Goal: Task Accomplishment & Management: Complete application form

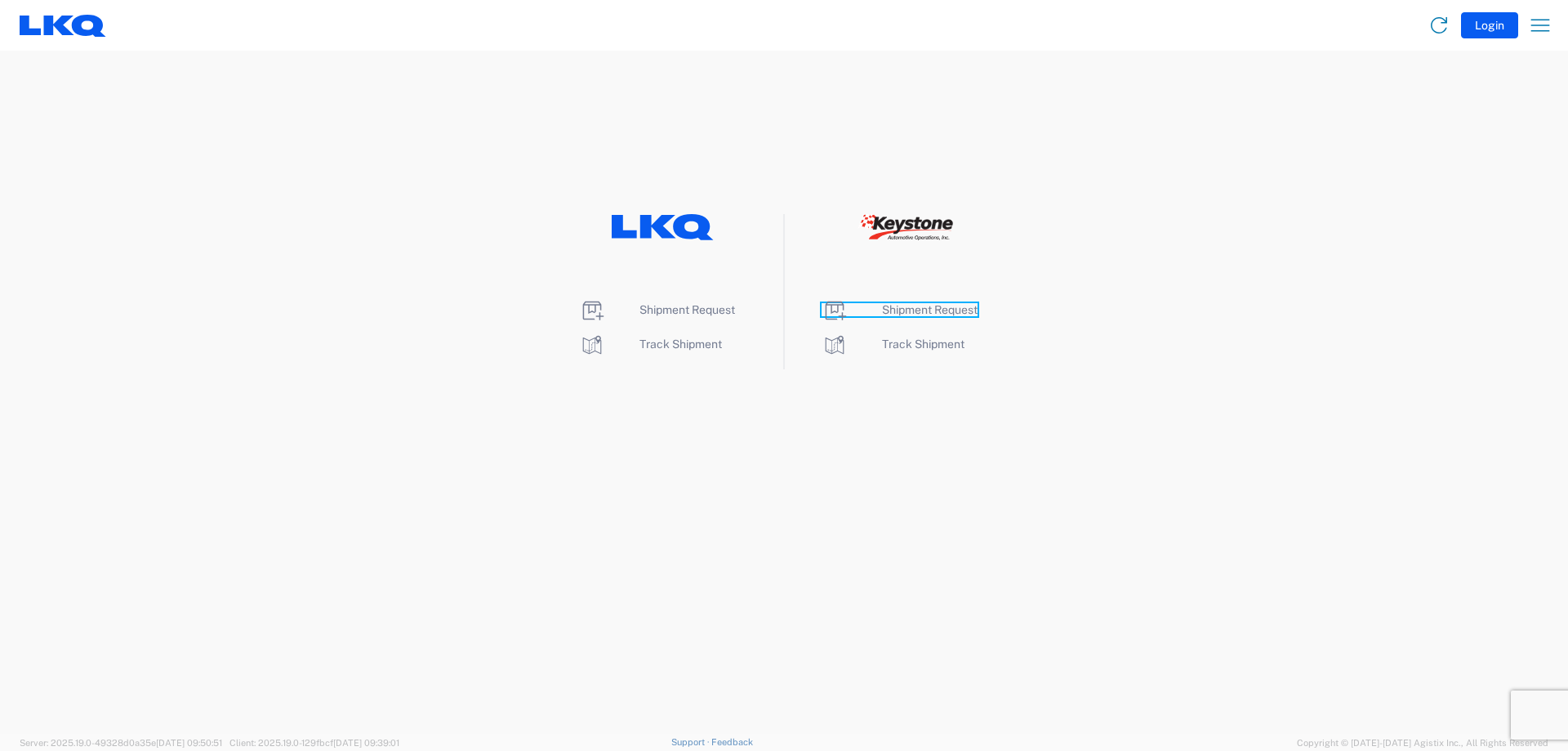
click at [949, 305] on span "Shipment Request" at bounding box center [929, 309] width 95 height 13
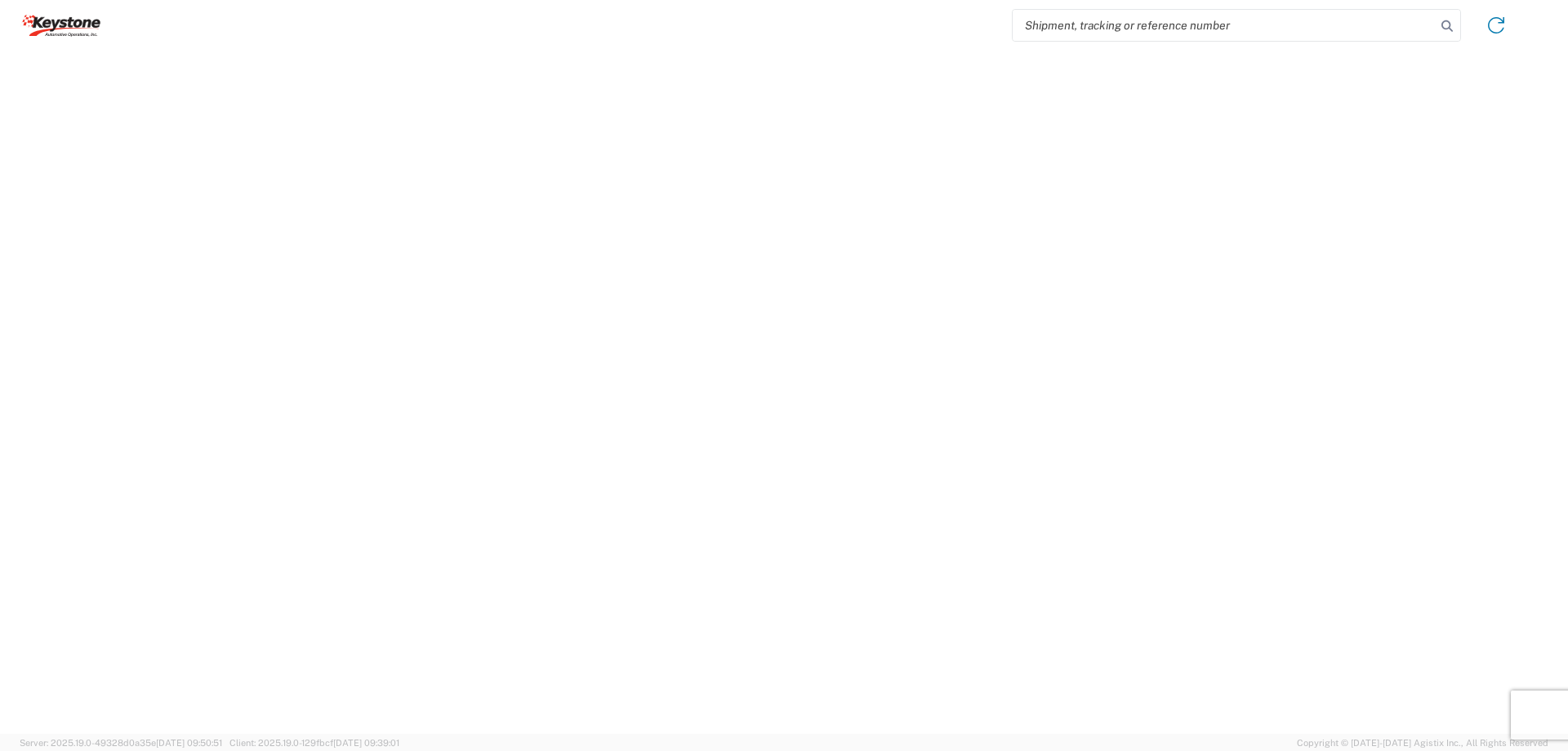
select select "FULL"
select select "LBS"
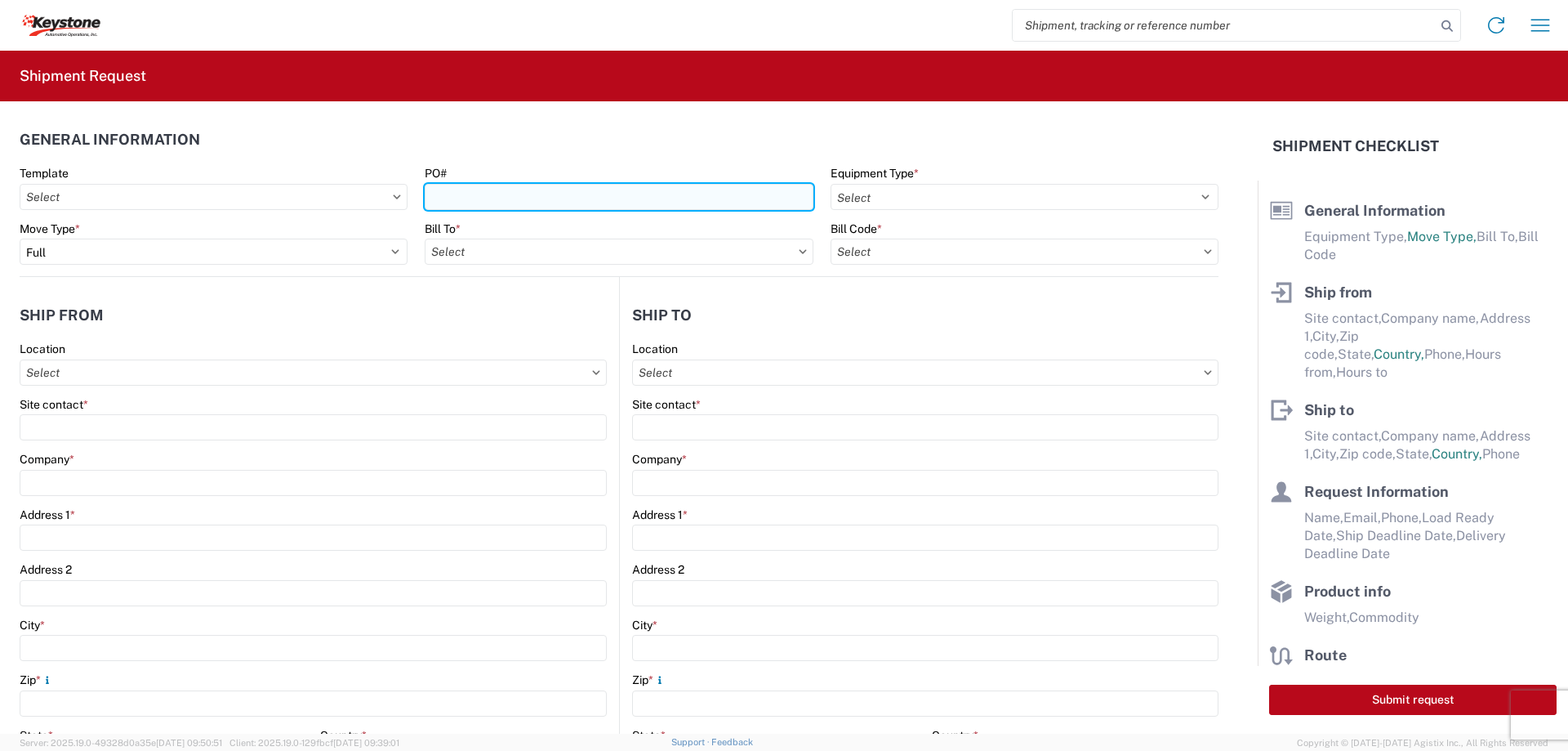
click at [517, 189] on input "PO#" at bounding box center [619, 197] width 388 height 26
click at [525, 195] on input "4177060" at bounding box center [619, 197] width 388 height 26
type input "4177060 & 4177061"
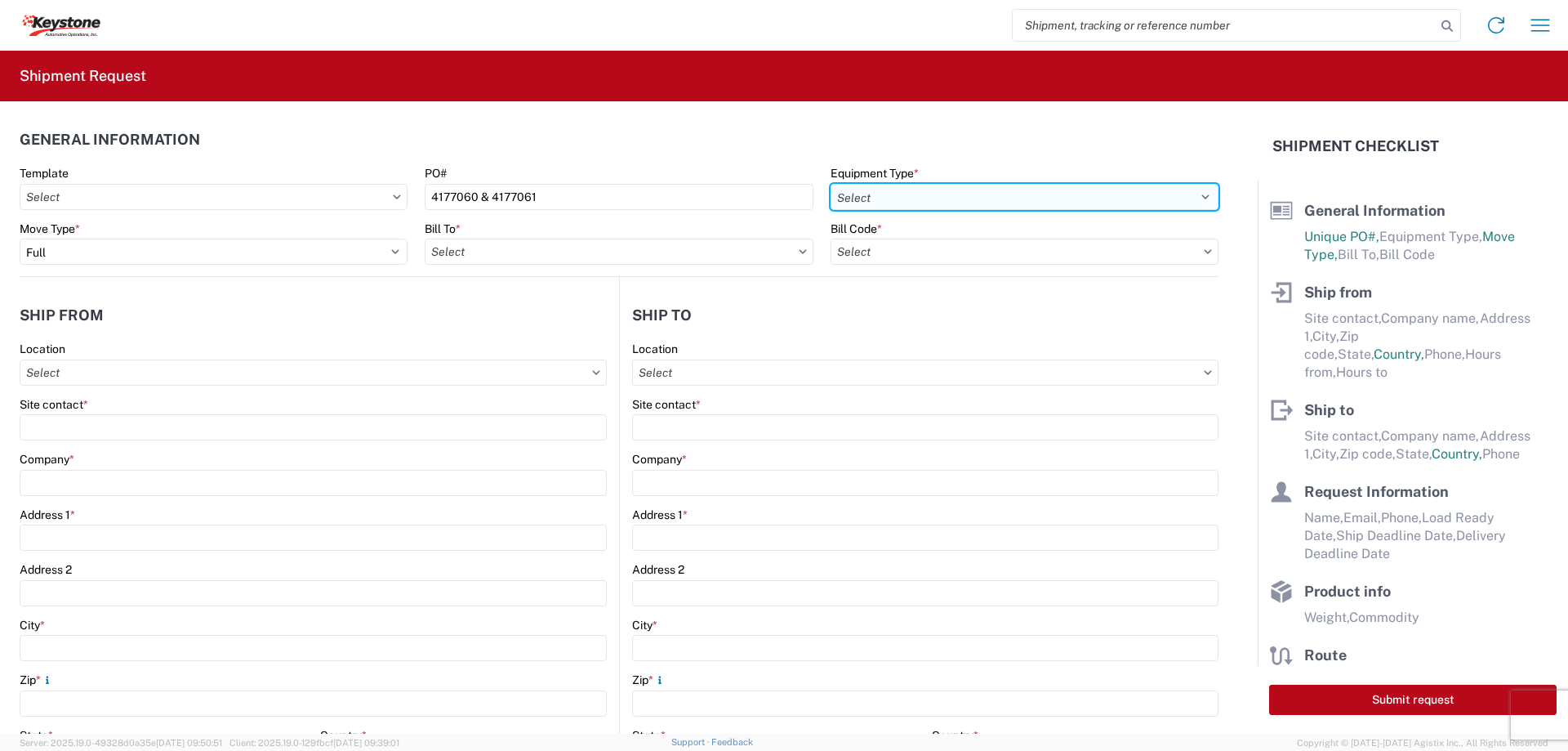
click at [999, 195] on select "Select 53’ Dry Van Flatbed Dropdeck (van) Lowboy (flatbed) Rail" at bounding box center [1025, 197] width 388 height 26
select select "STDV"
click at [831, 184] on select "Select 53’ Dry Van Flatbed Dropdeck (van) Lowboy (flatbed) Rail" at bounding box center [1025, 197] width 388 height 26
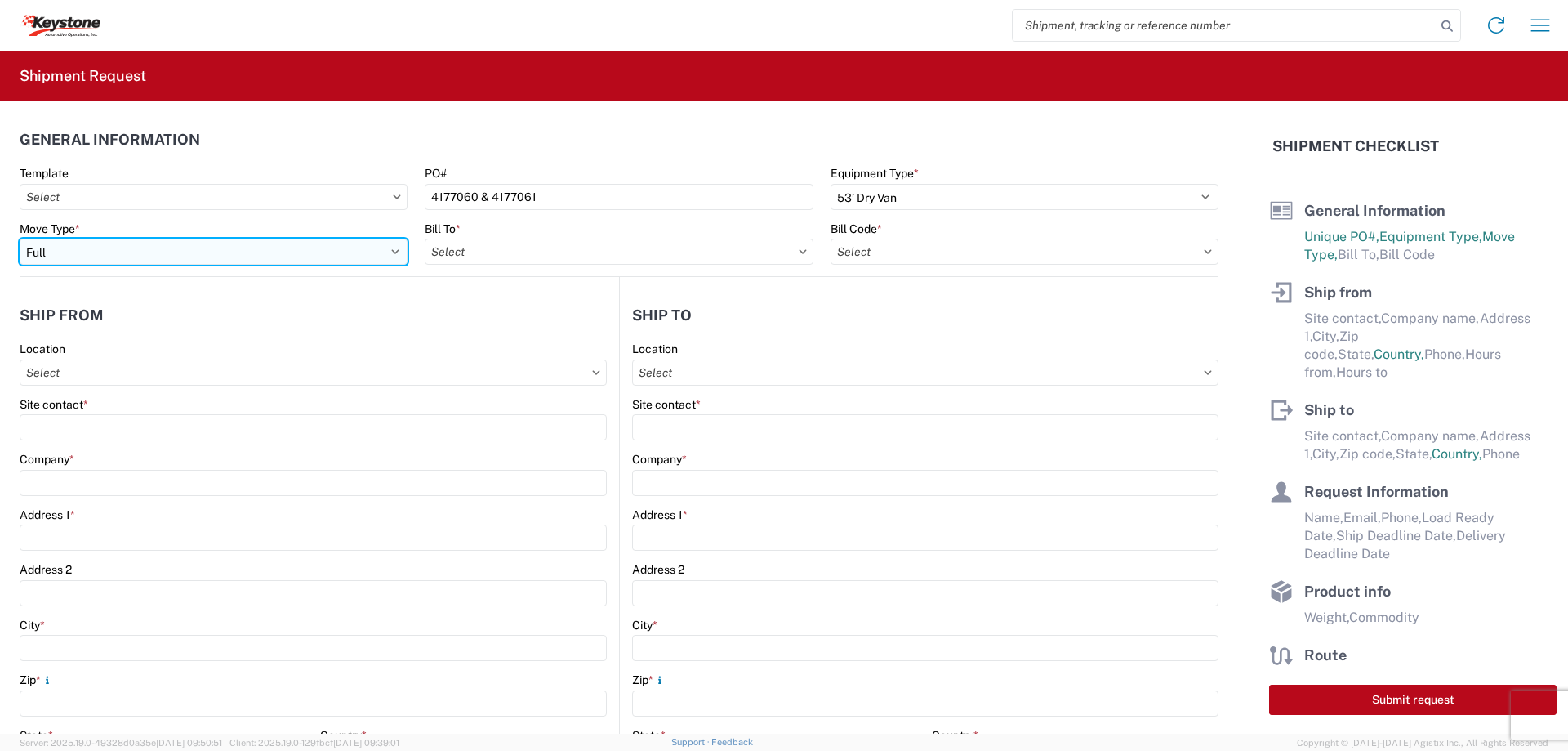
click at [88, 248] on select "Select Full Partial TL" at bounding box center [213, 251] width 388 height 26
select select "PARTIAL_TL"
click at [19, 238] on select "Select Full Partial TL" at bounding box center [213, 251] width 388 height 26
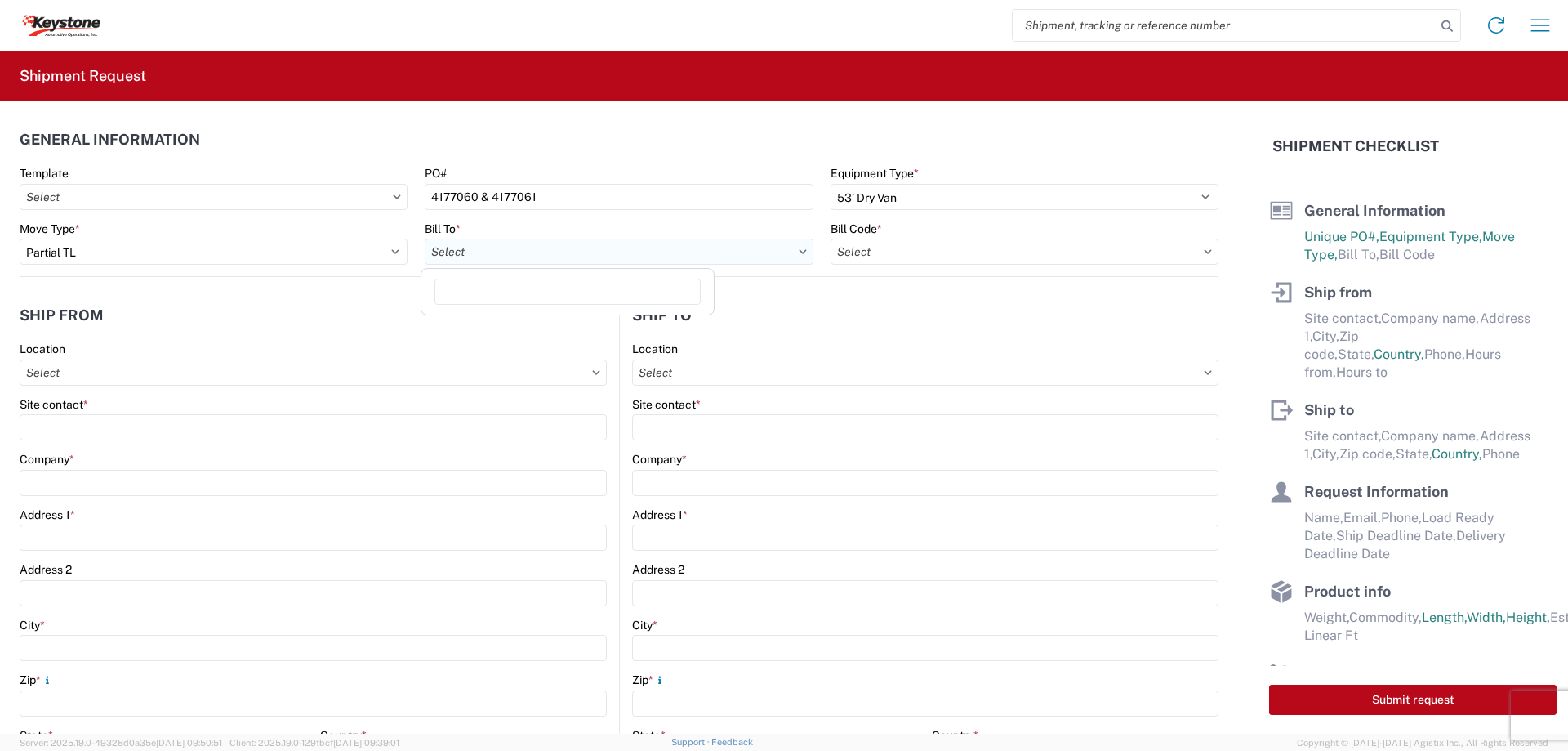
click at [478, 254] on input "text" at bounding box center [619, 251] width 388 height 26
click at [476, 294] on input at bounding box center [568, 291] width 266 height 26
type input "855"
click at [498, 324] on div "8556 KAO Operations" at bounding box center [568, 324] width 286 height 26
type input "8556 KAO Operations"
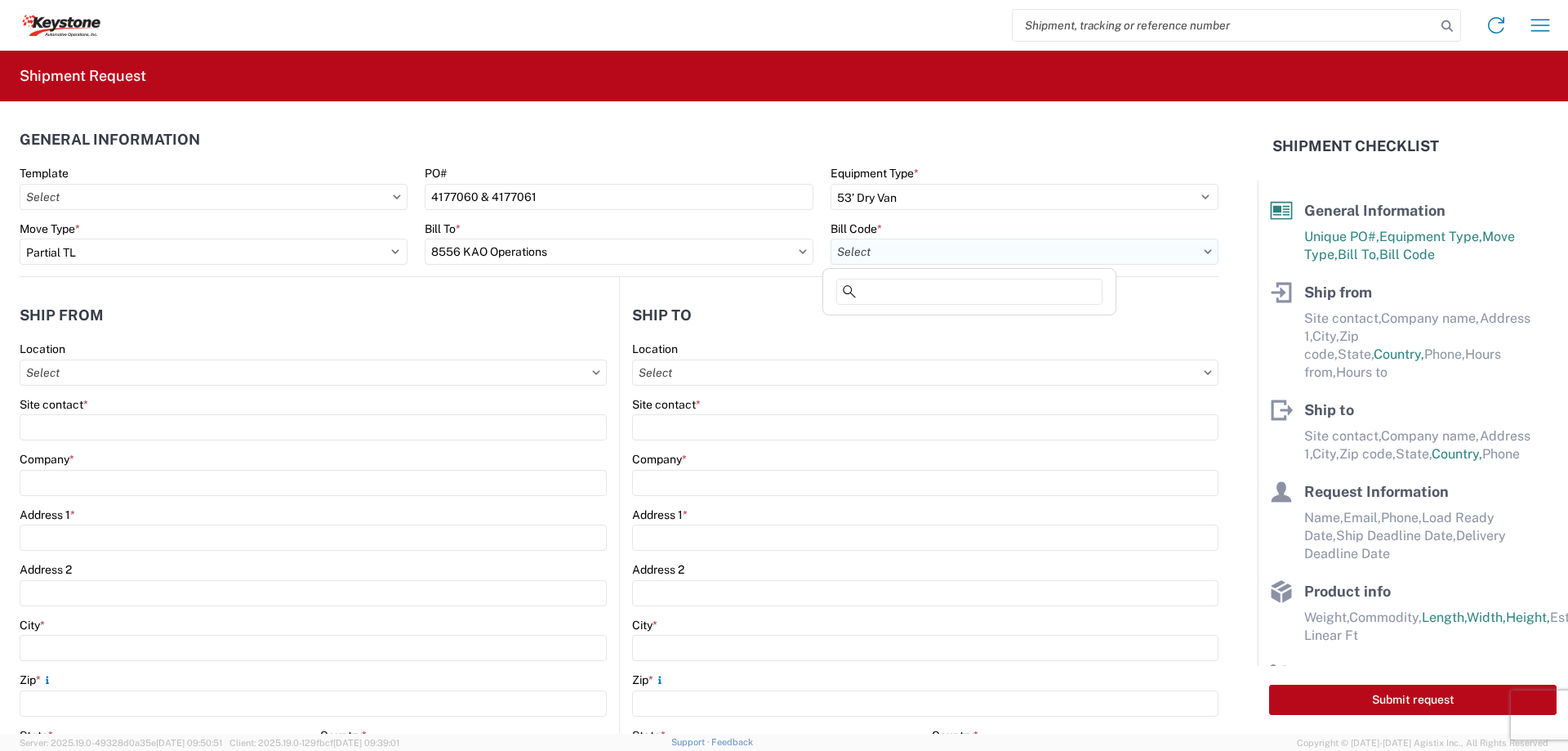
click at [921, 249] on input "text" at bounding box center [1025, 251] width 388 height 26
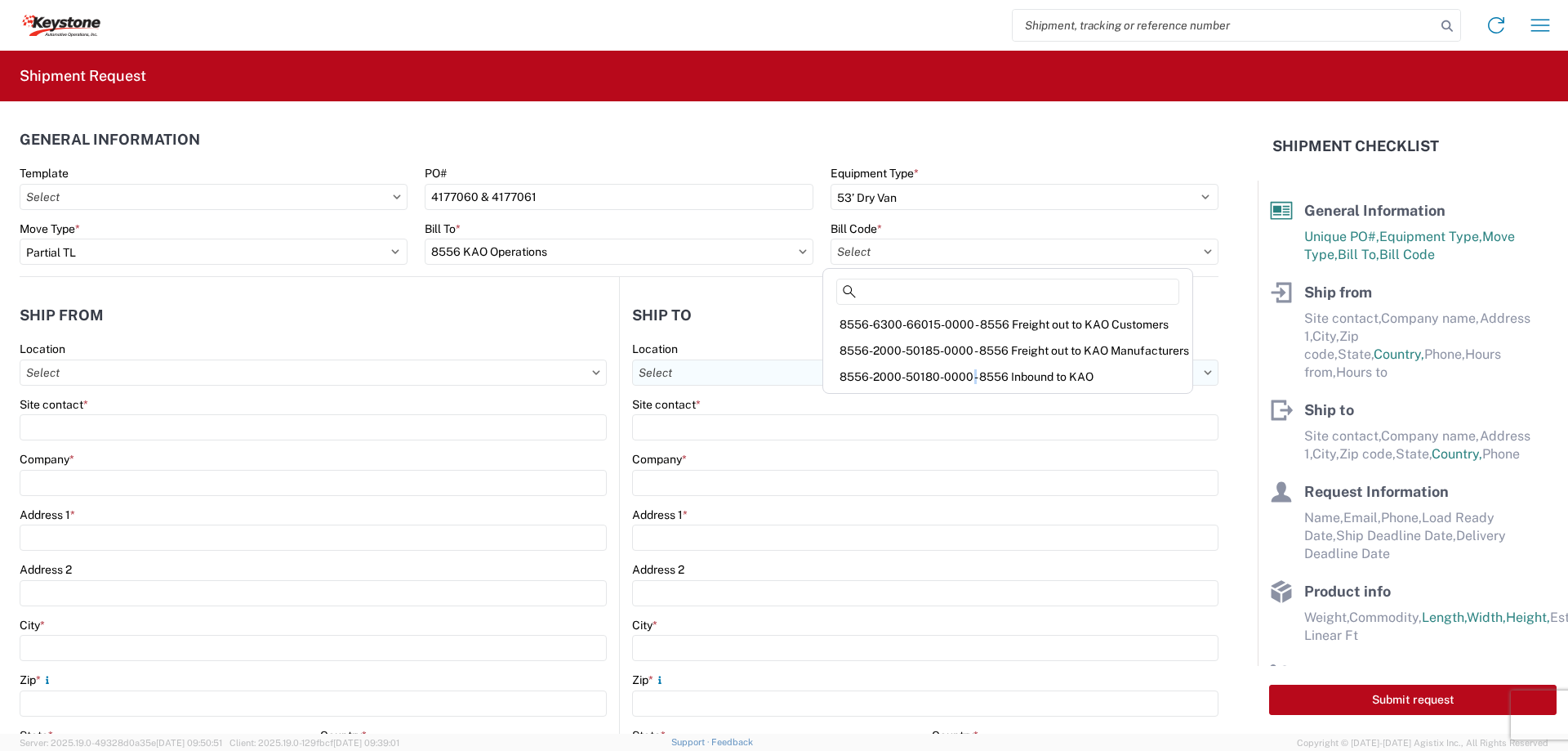
click at [971, 376] on div "8556-2000-50180-0000 - 8556 Inbound to KAO" at bounding box center [1008, 376] width 363 height 26
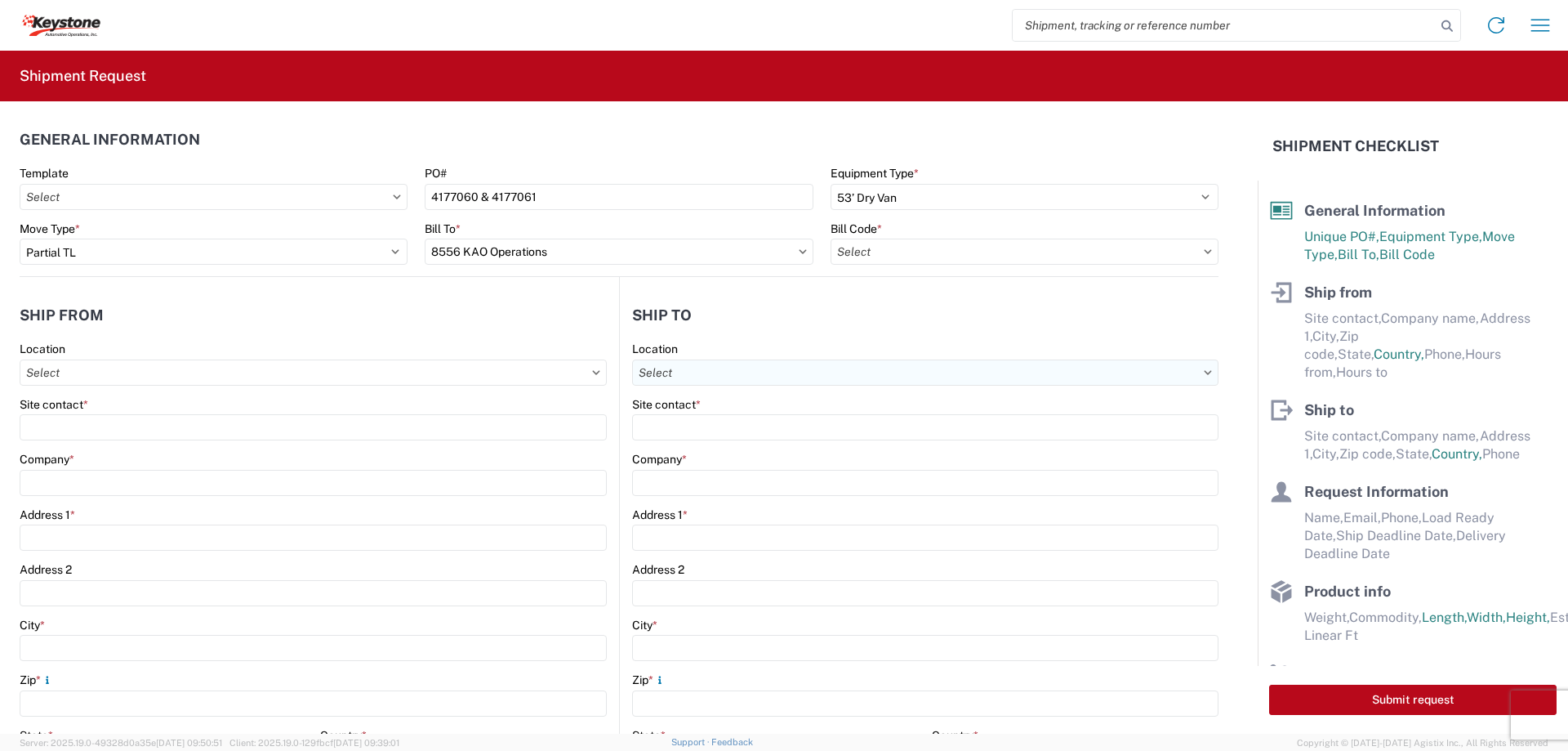
type input "8556-2000-50180-0000 - 8556 Inbound to KAO"
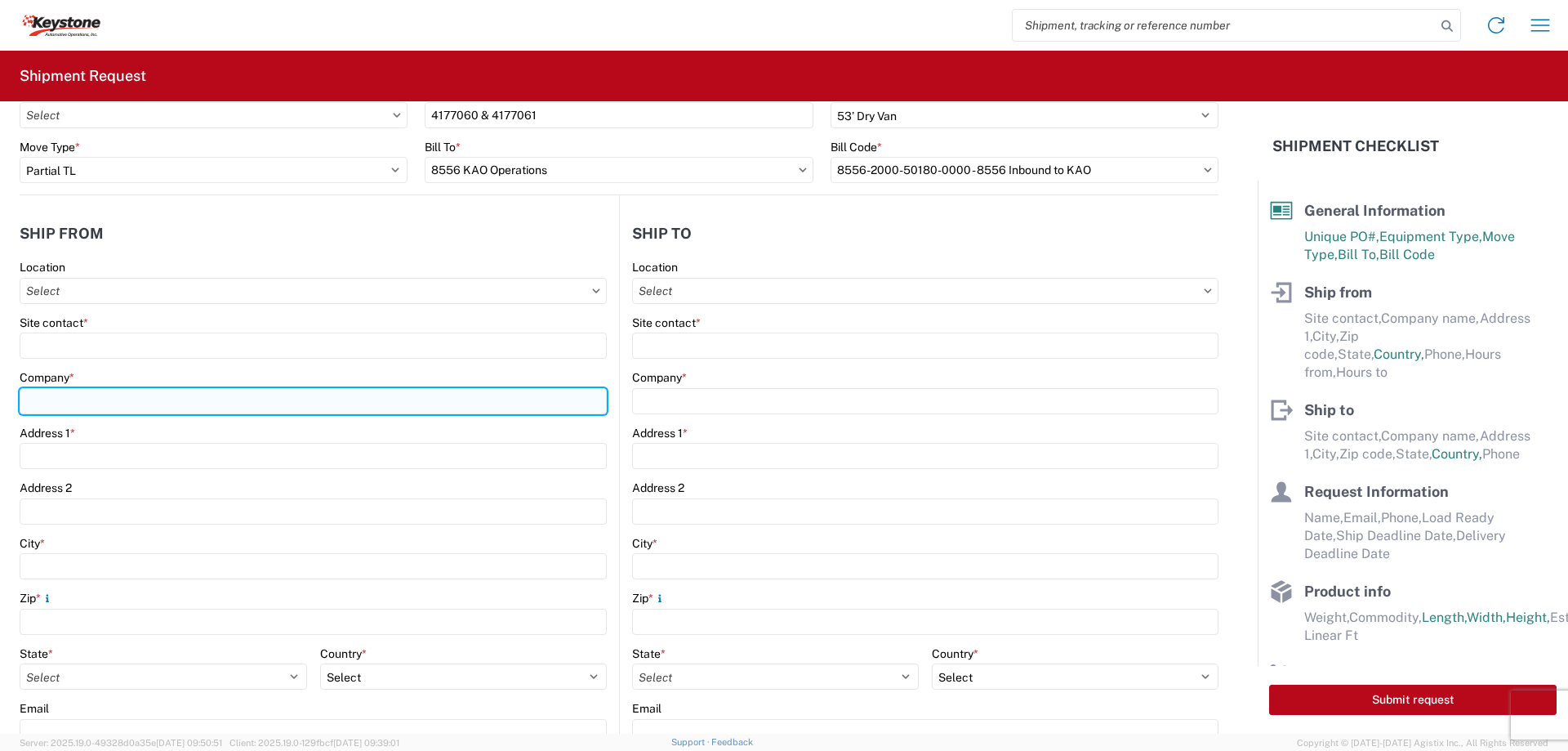
click at [110, 408] on input "Company *" at bounding box center [313, 401] width 587 height 26
type input "Westland Sales - IN"
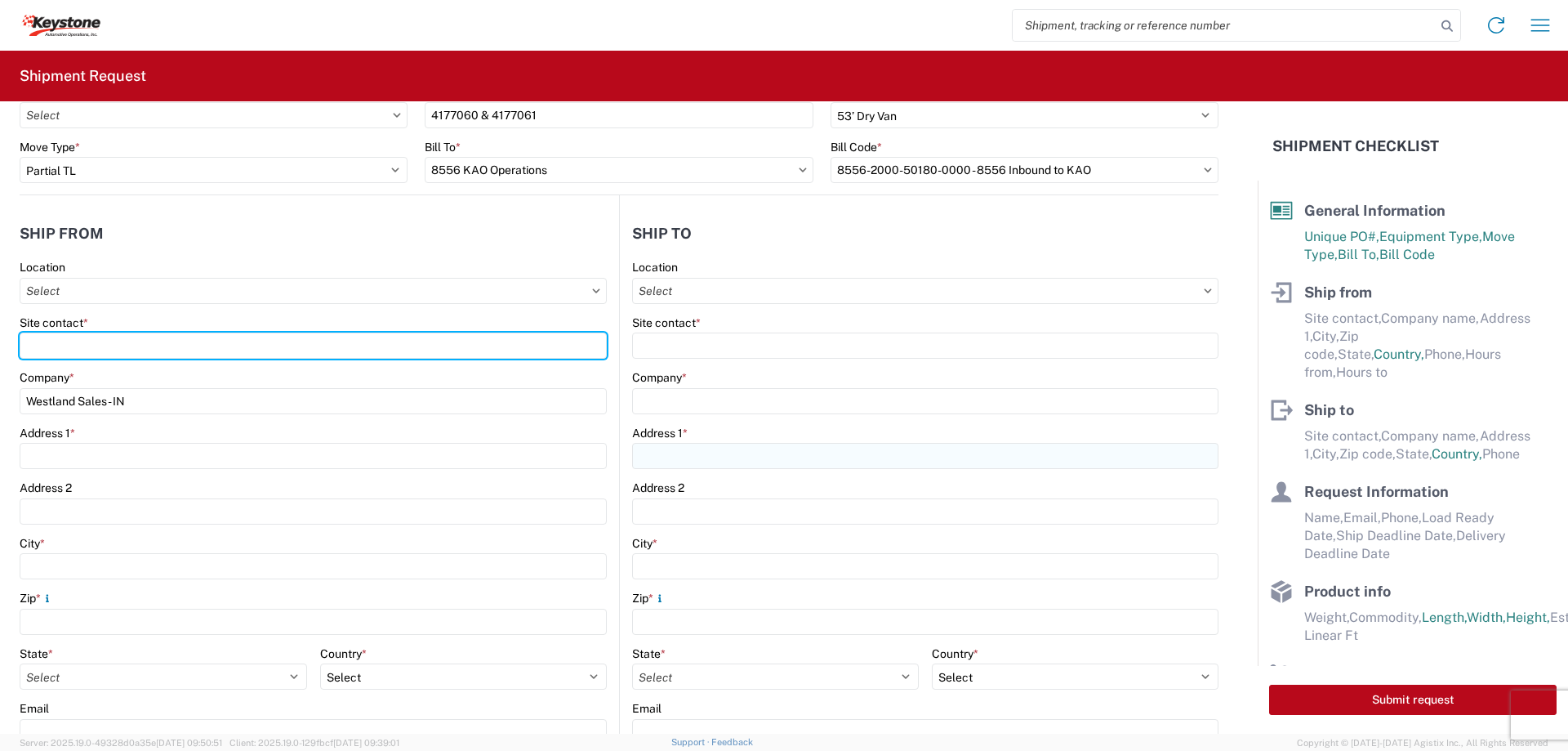
type input "Westland Sales - [US_STATE]"
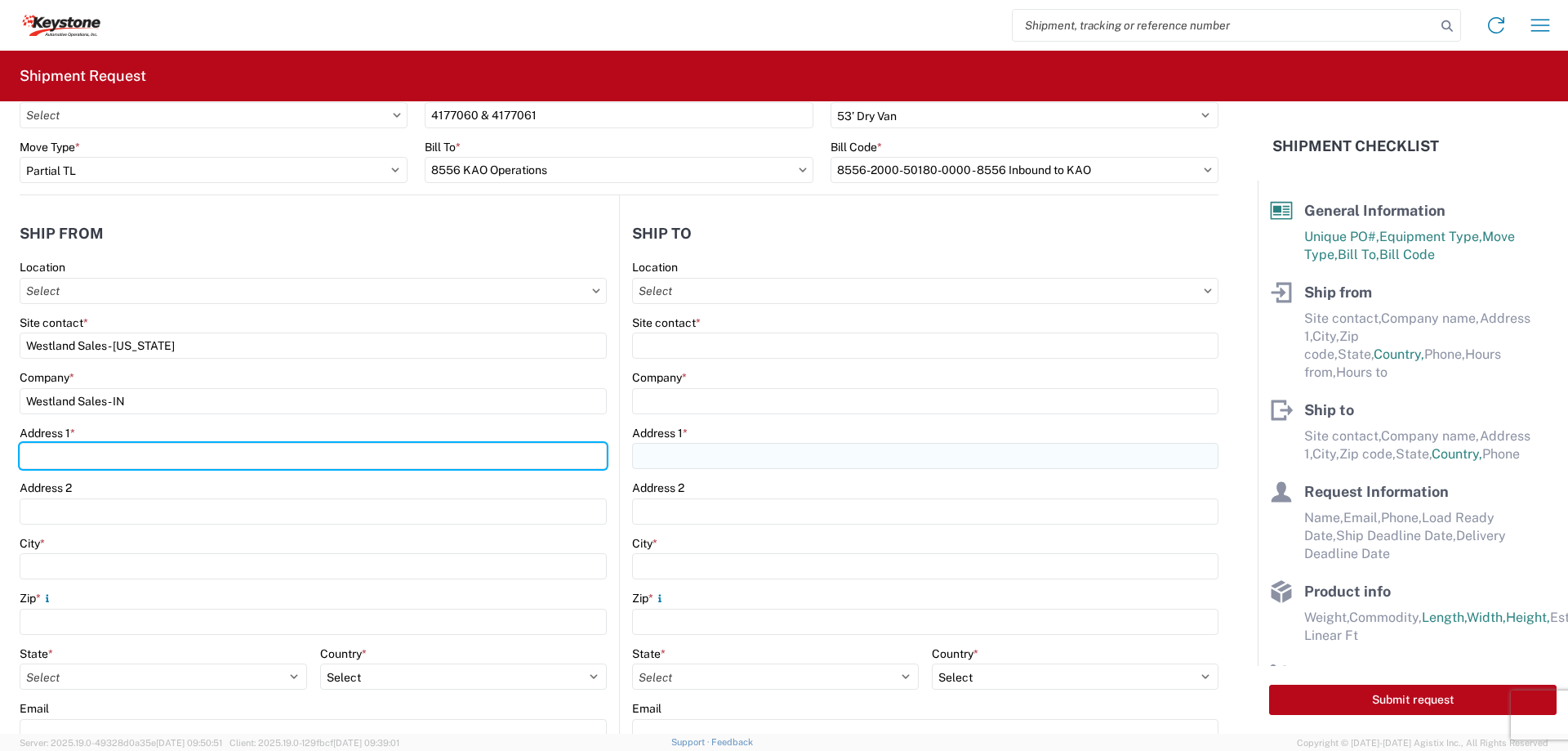
type input "[STREET_ADDRESS]"
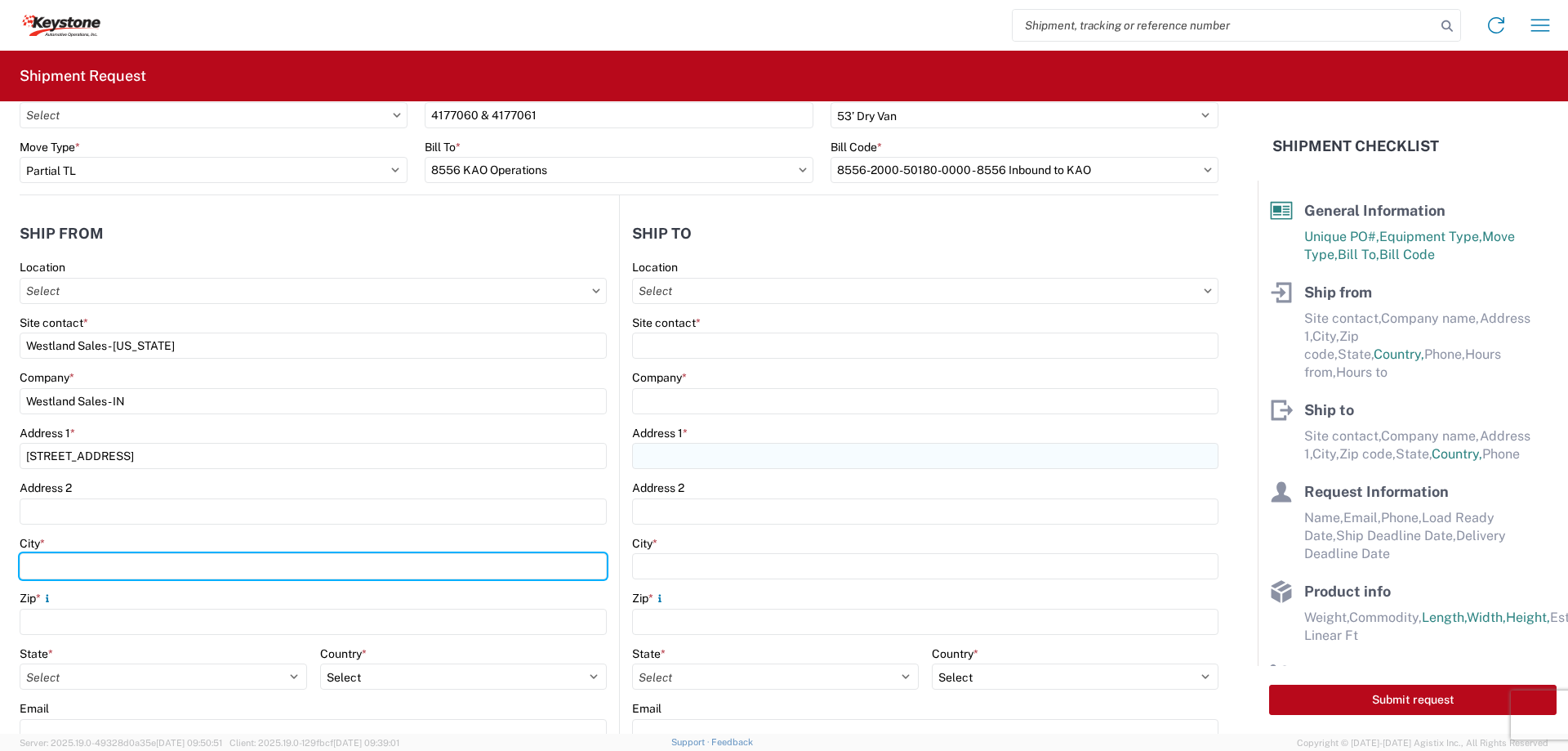
type input "ELKHART"
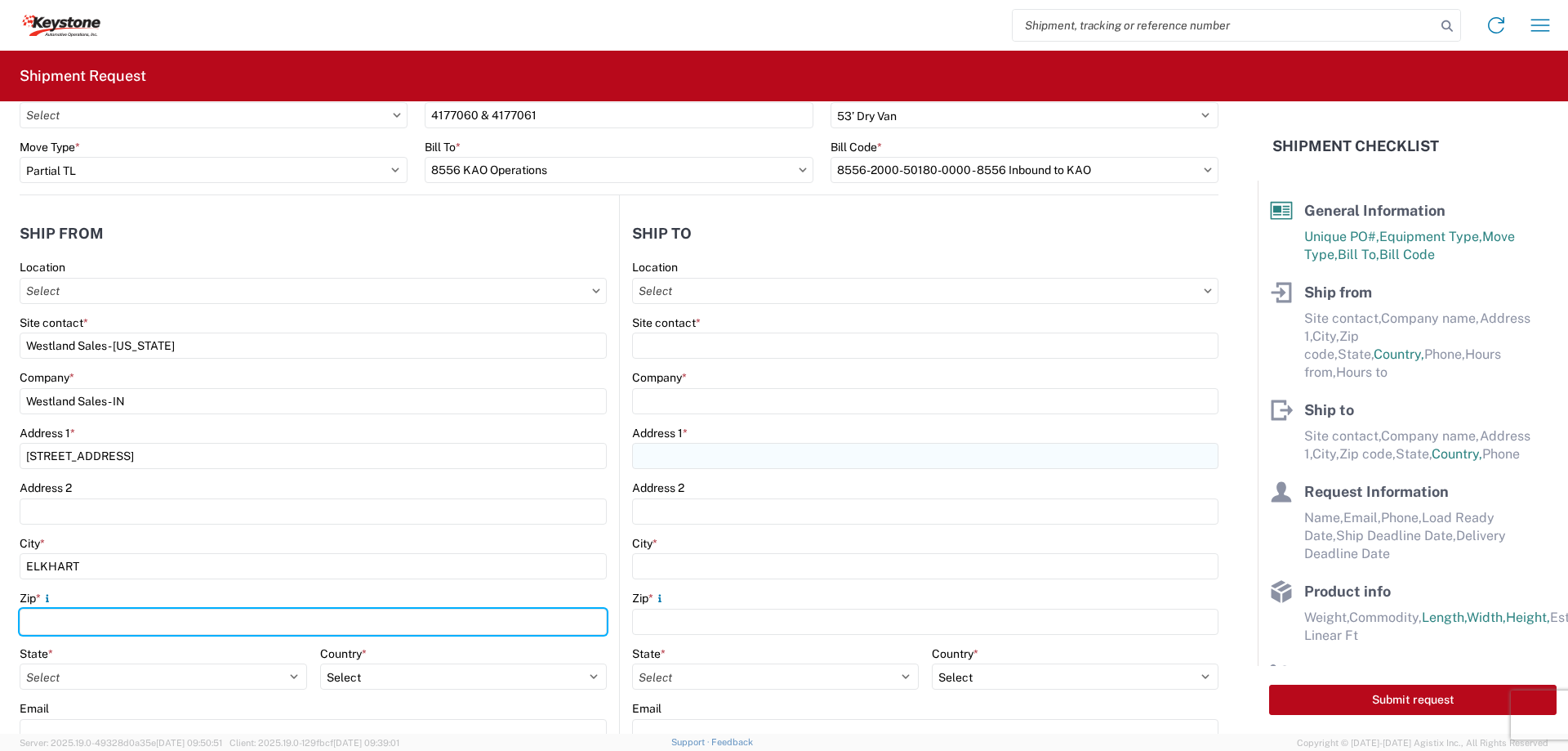
type input "46517"
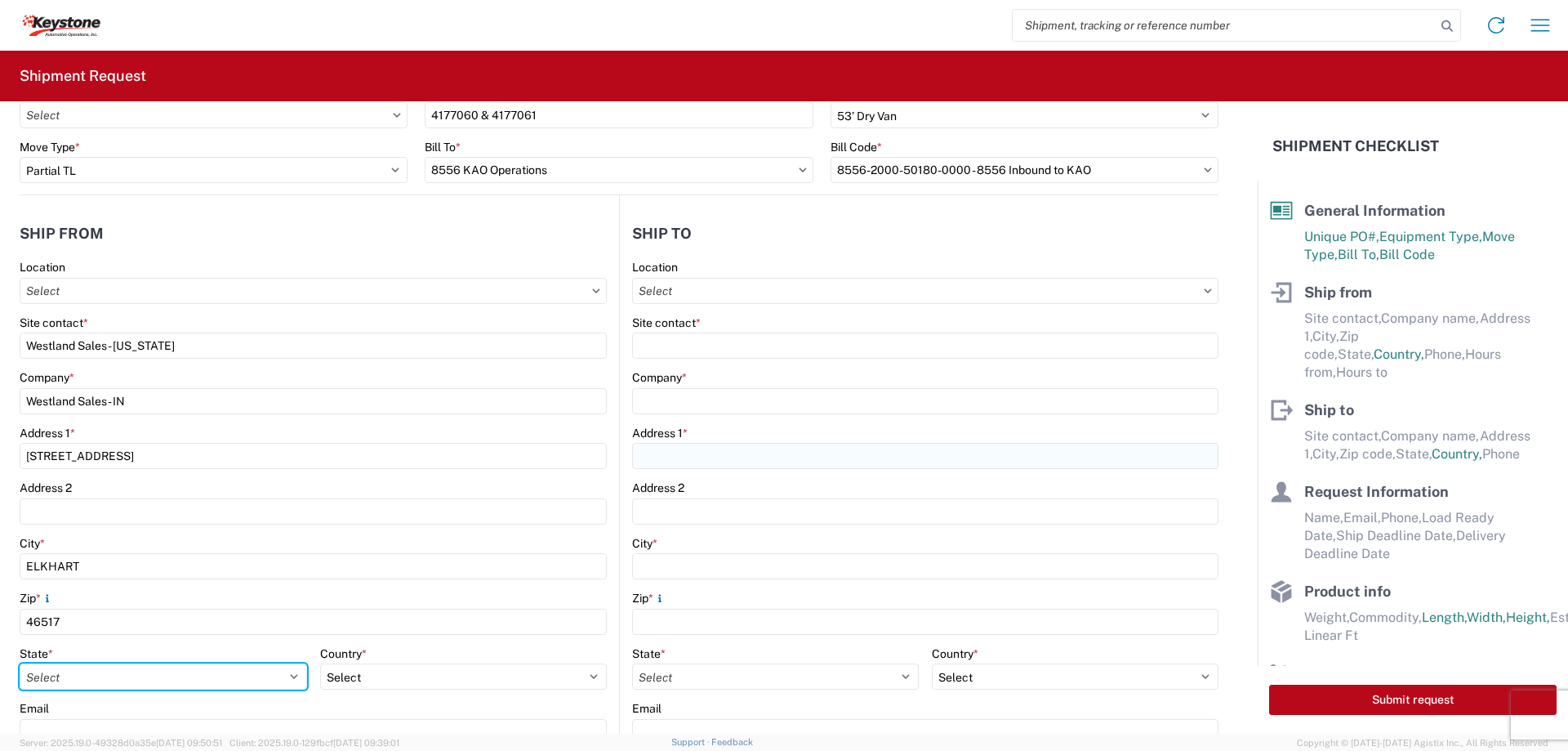
select select "IN"
type input "5742958848"
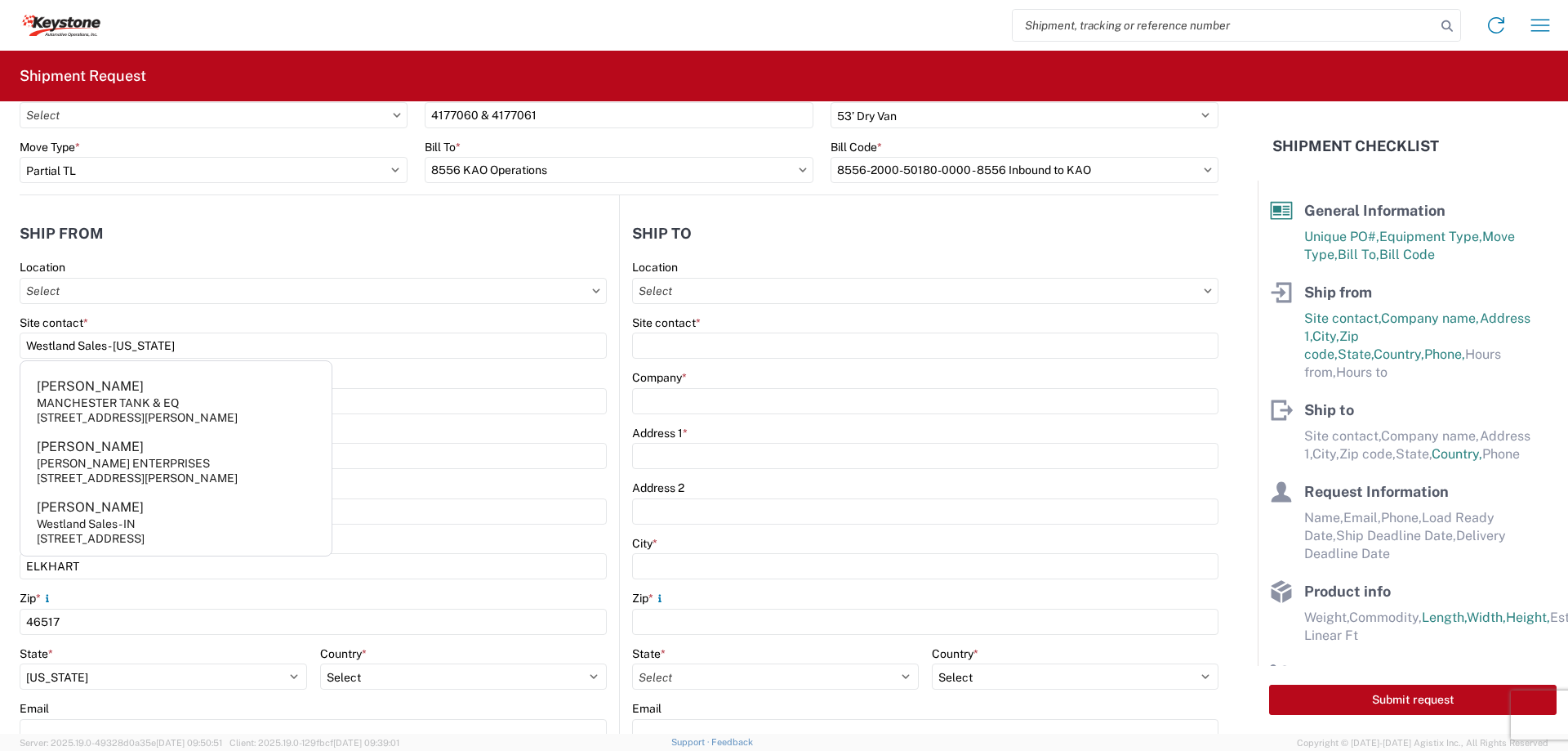
click at [788, 221] on header "Ship to" at bounding box center [919, 233] width 598 height 37
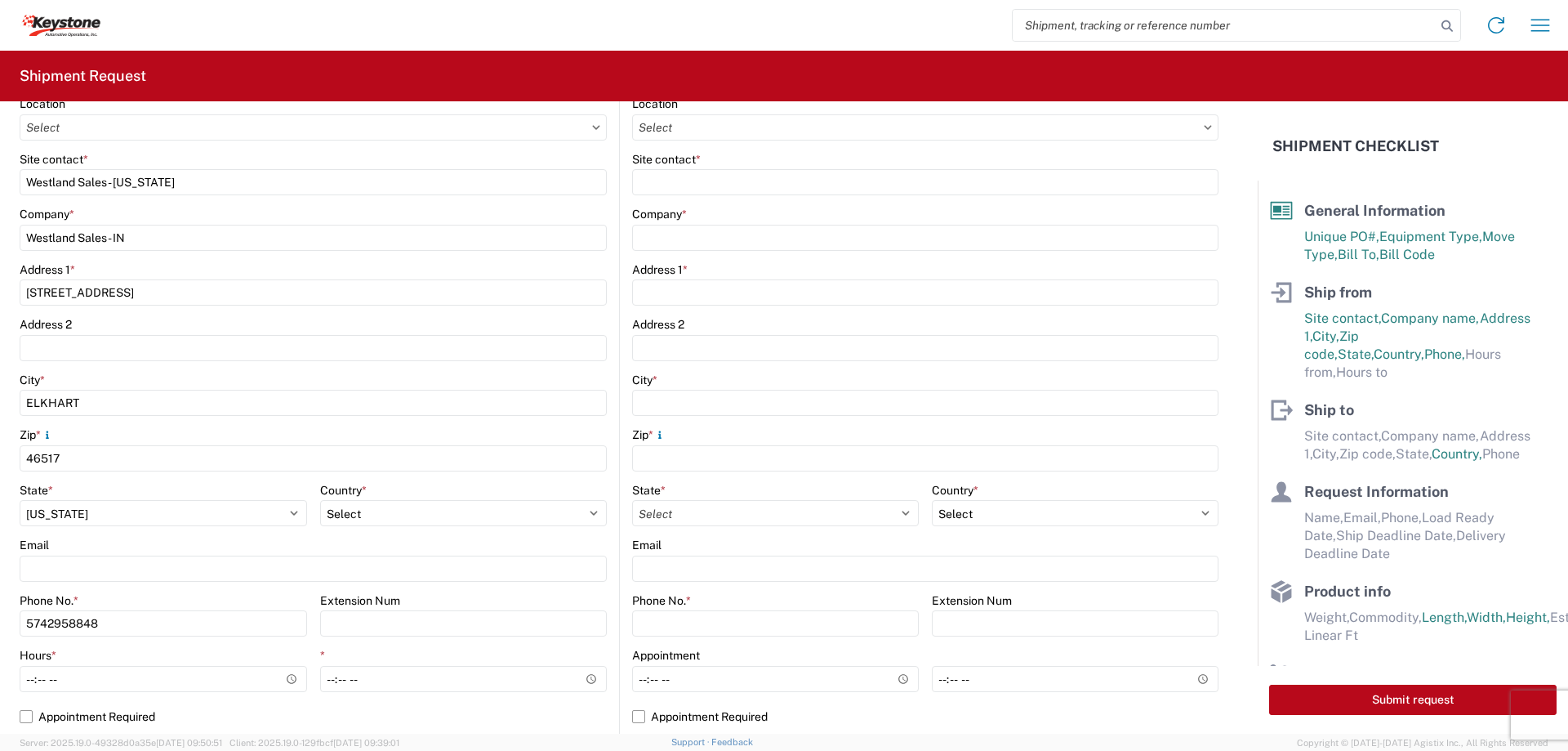
scroll to position [327, 0]
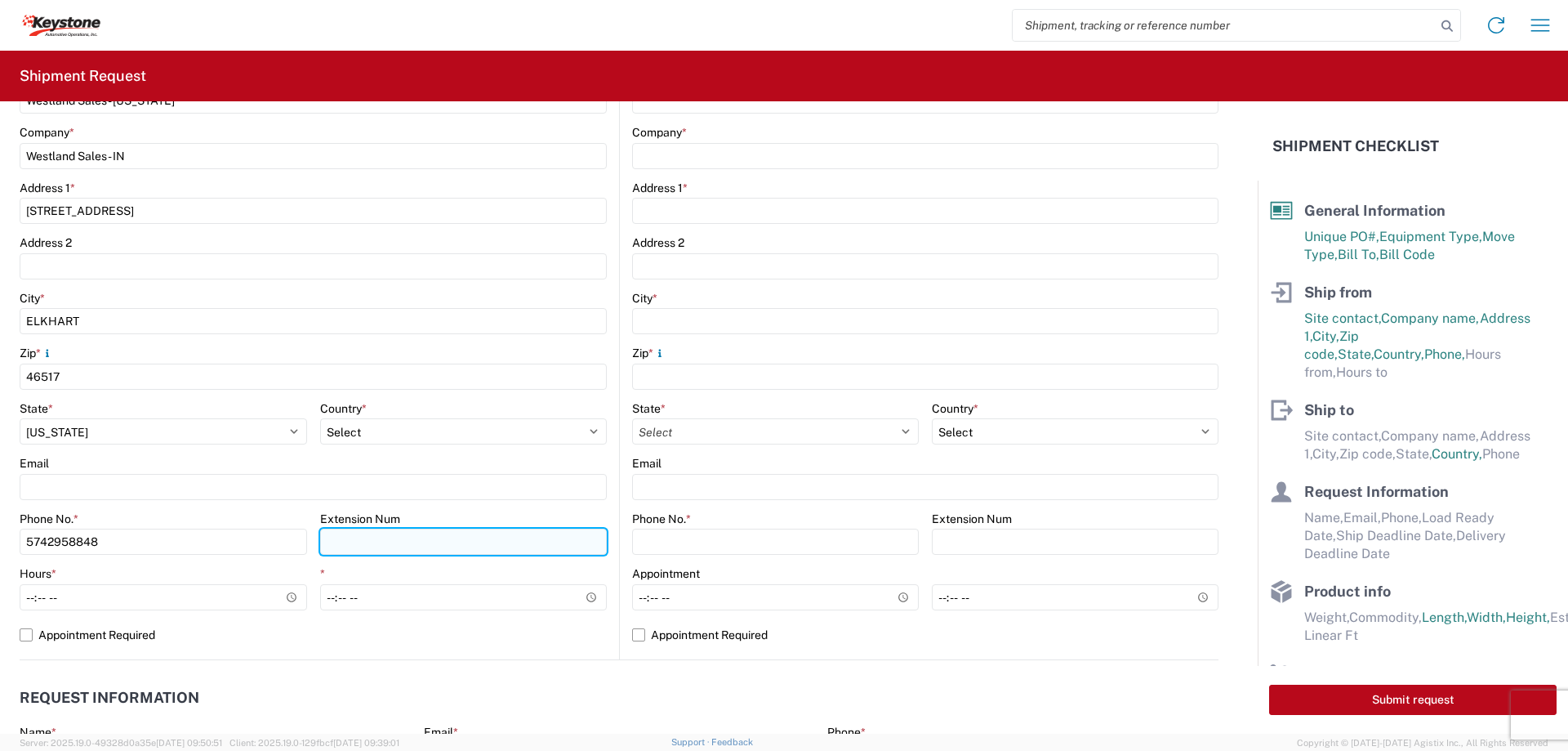
click at [363, 544] on input "Extension Num" at bounding box center [464, 541] width 288 height 26
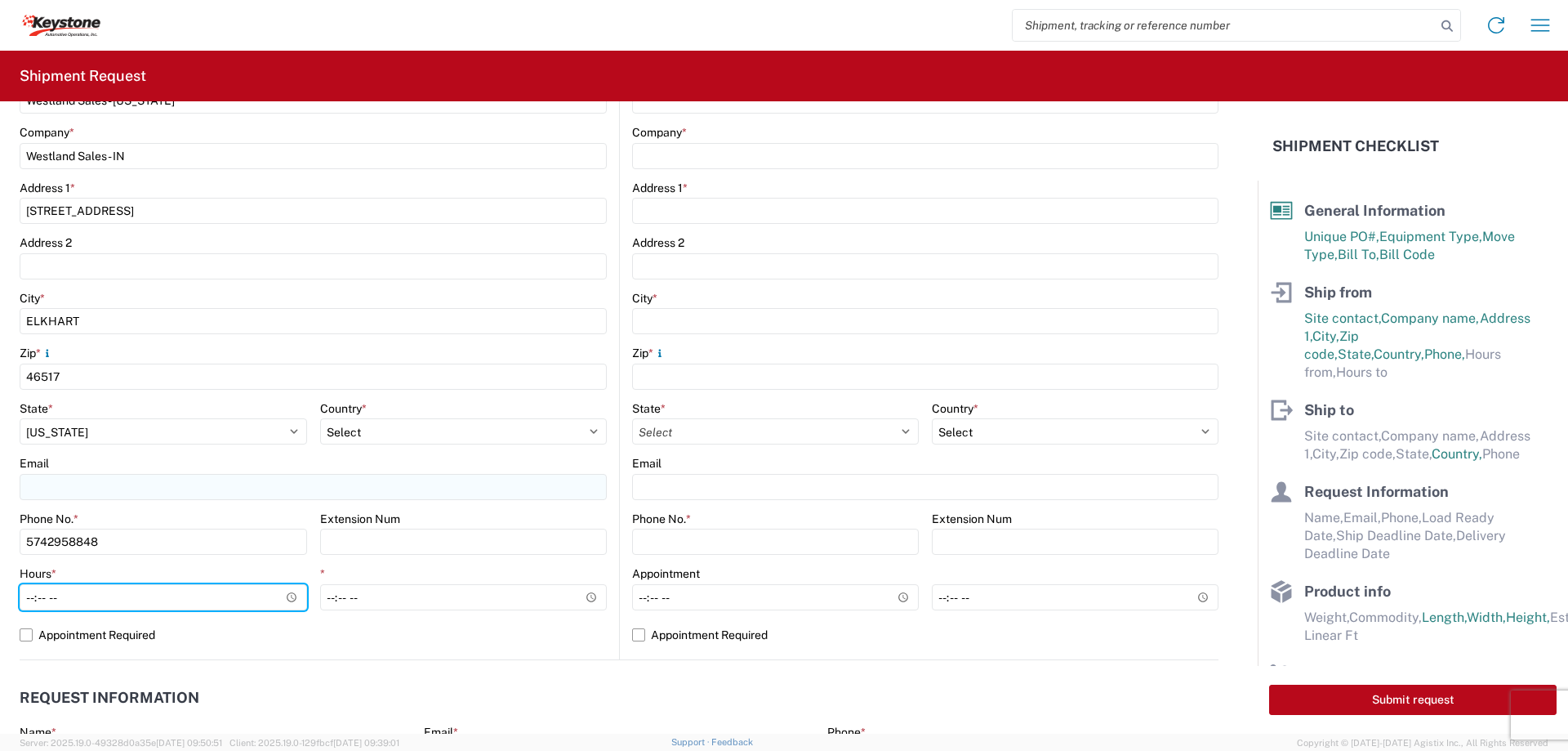
type input "07:00"
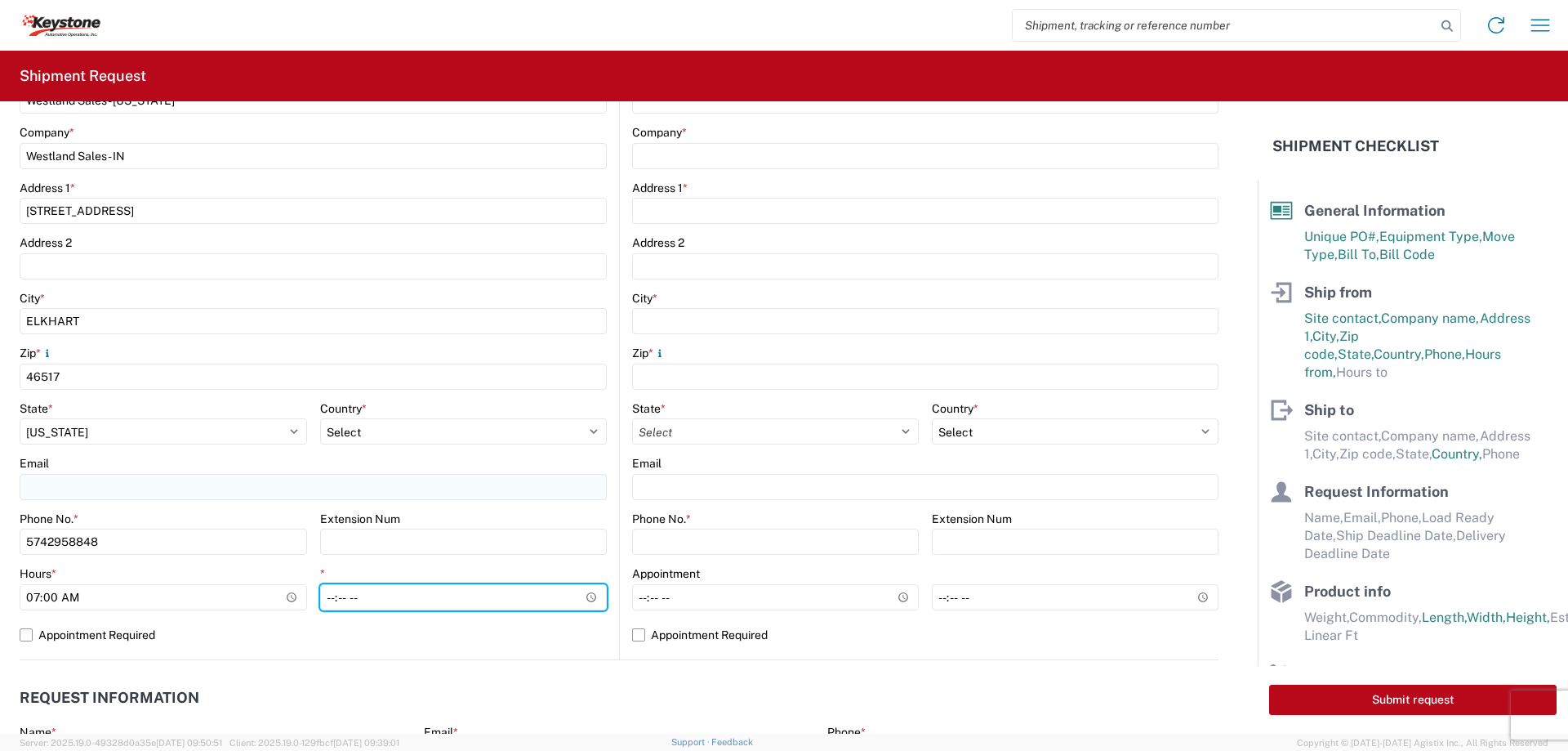
type input "15:00"
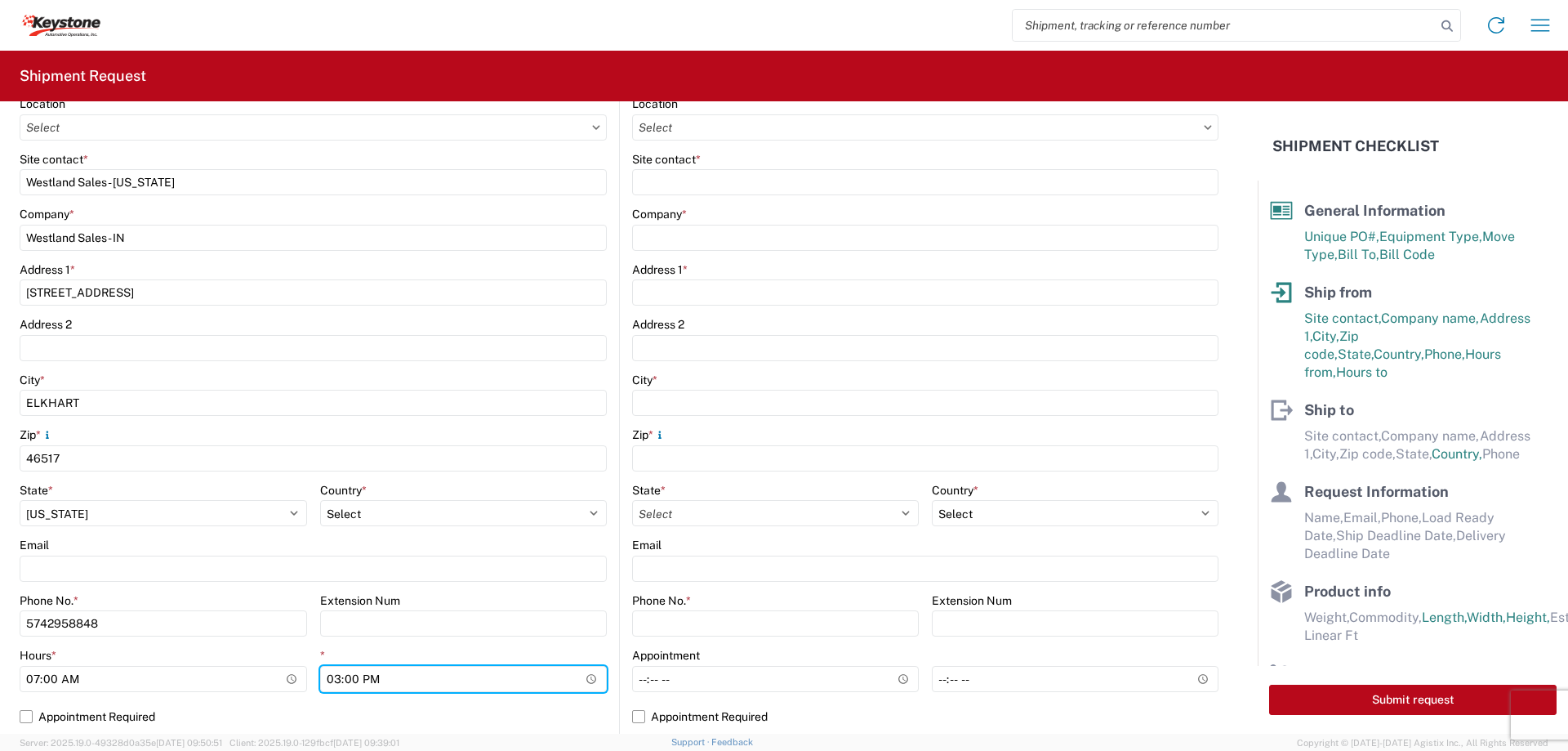
scroll to position [163, 0]
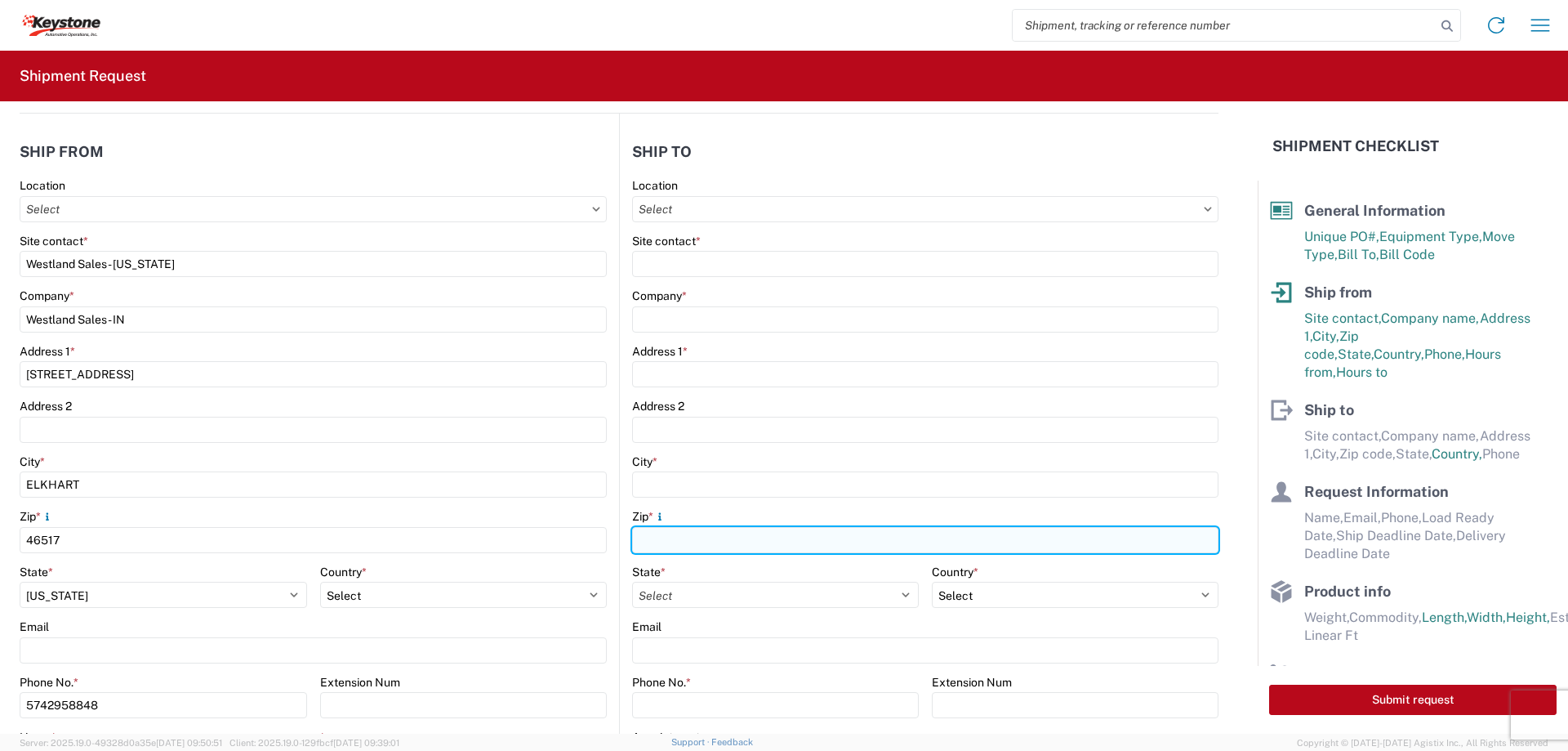
click at [642, 545] on input "Zip *" at bounding box center [924, 539] width 586 height 26
type input "30168"
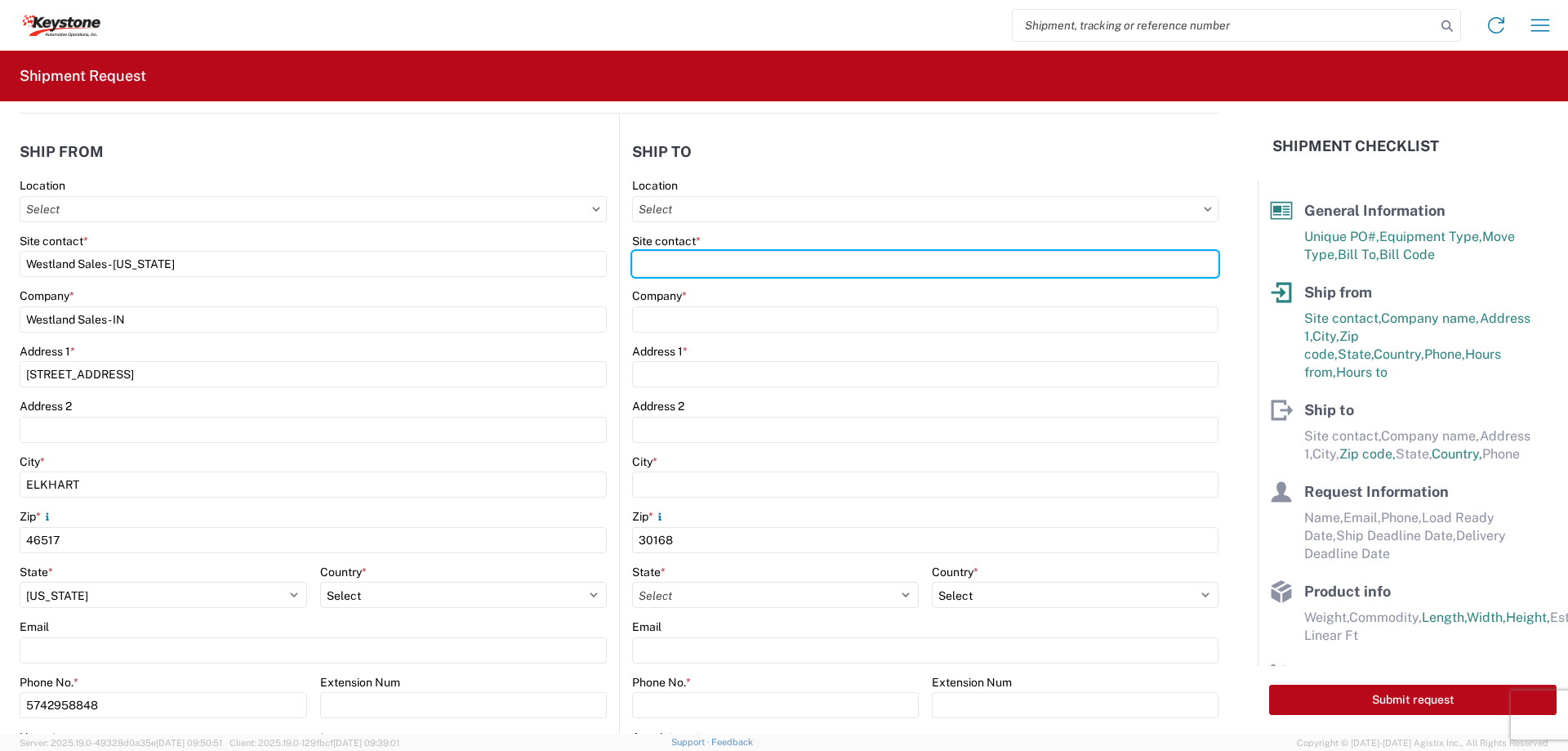
type input "[PERSON_NAME]"
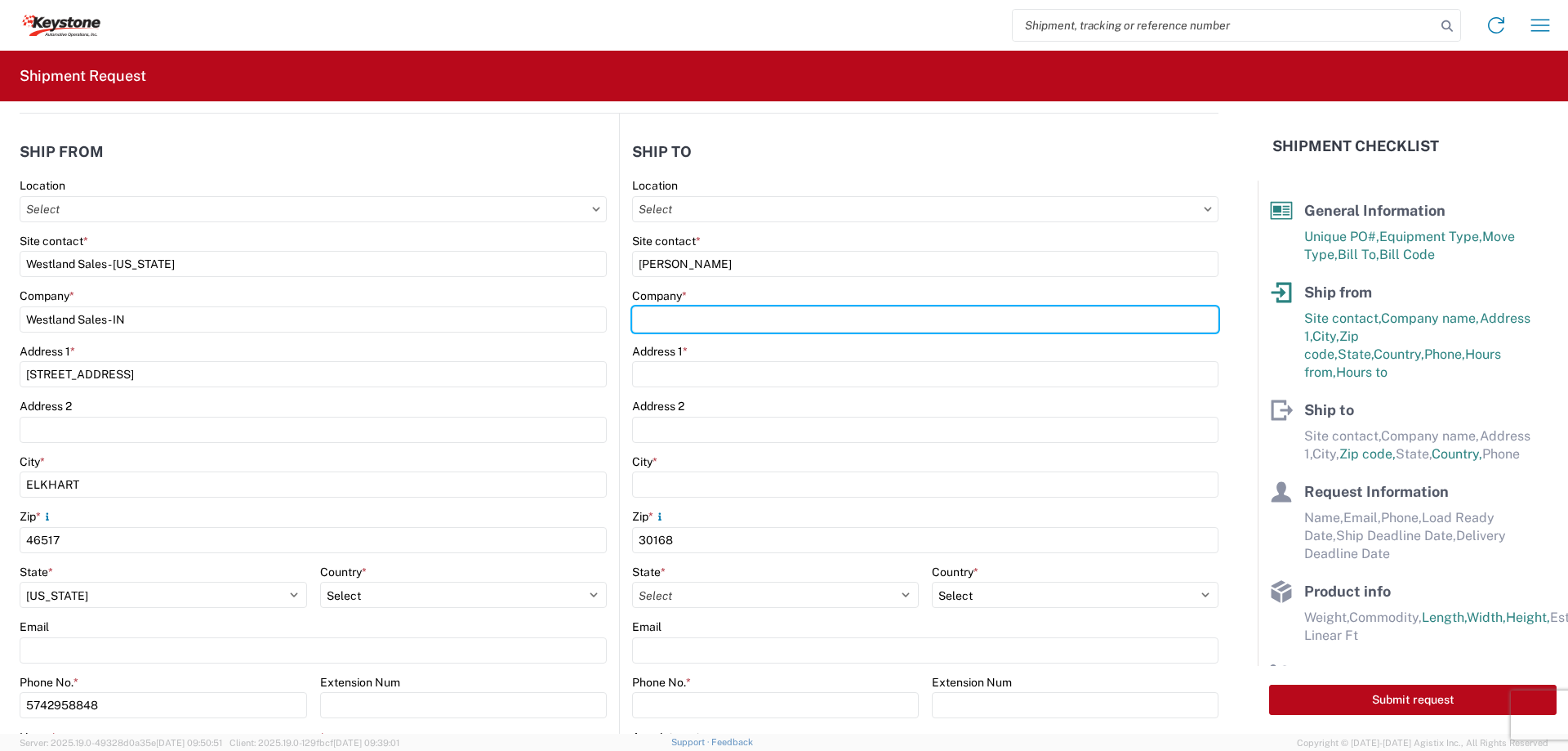
type input "KAO"
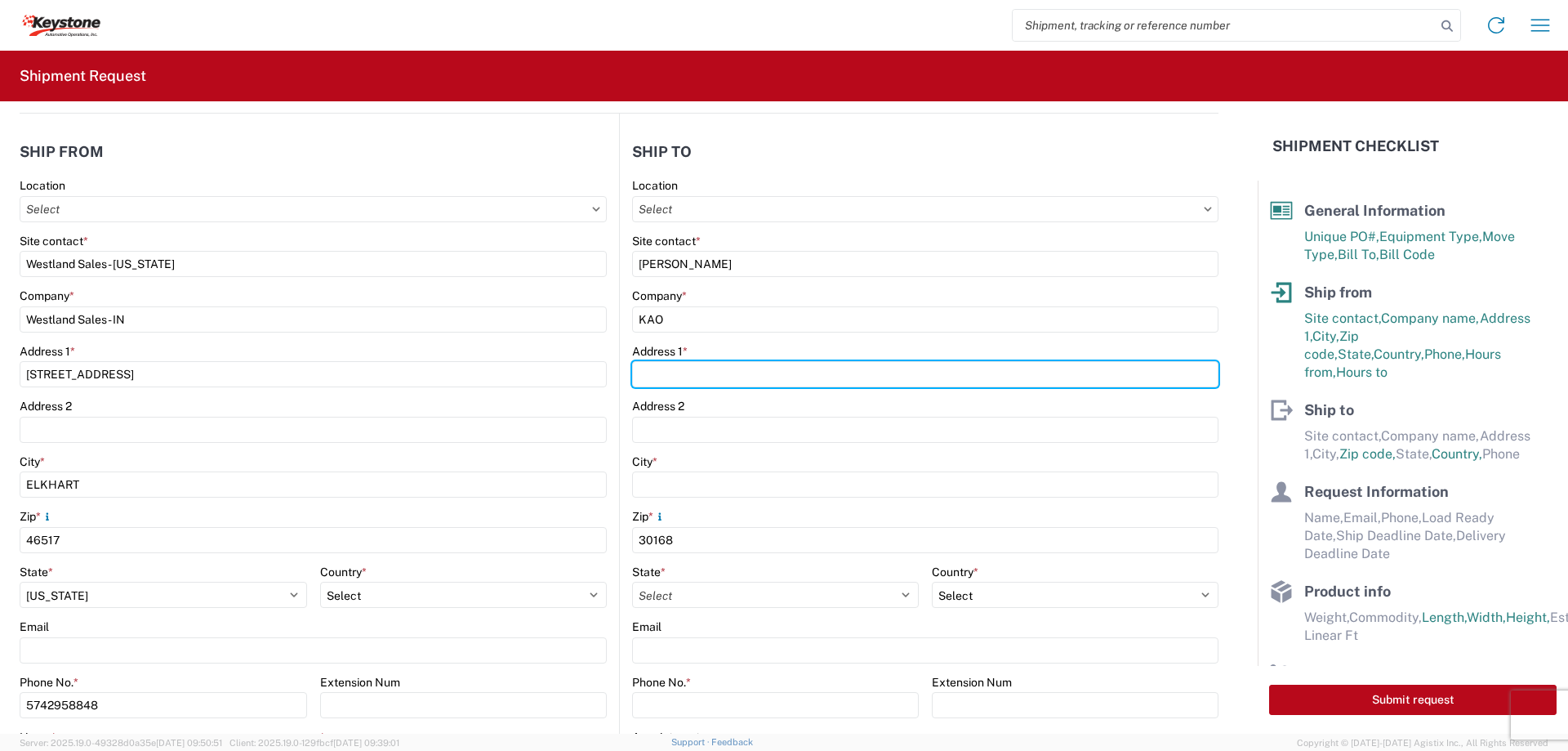
type input "[STREET_ADDRESS][PERSON_NAME]"
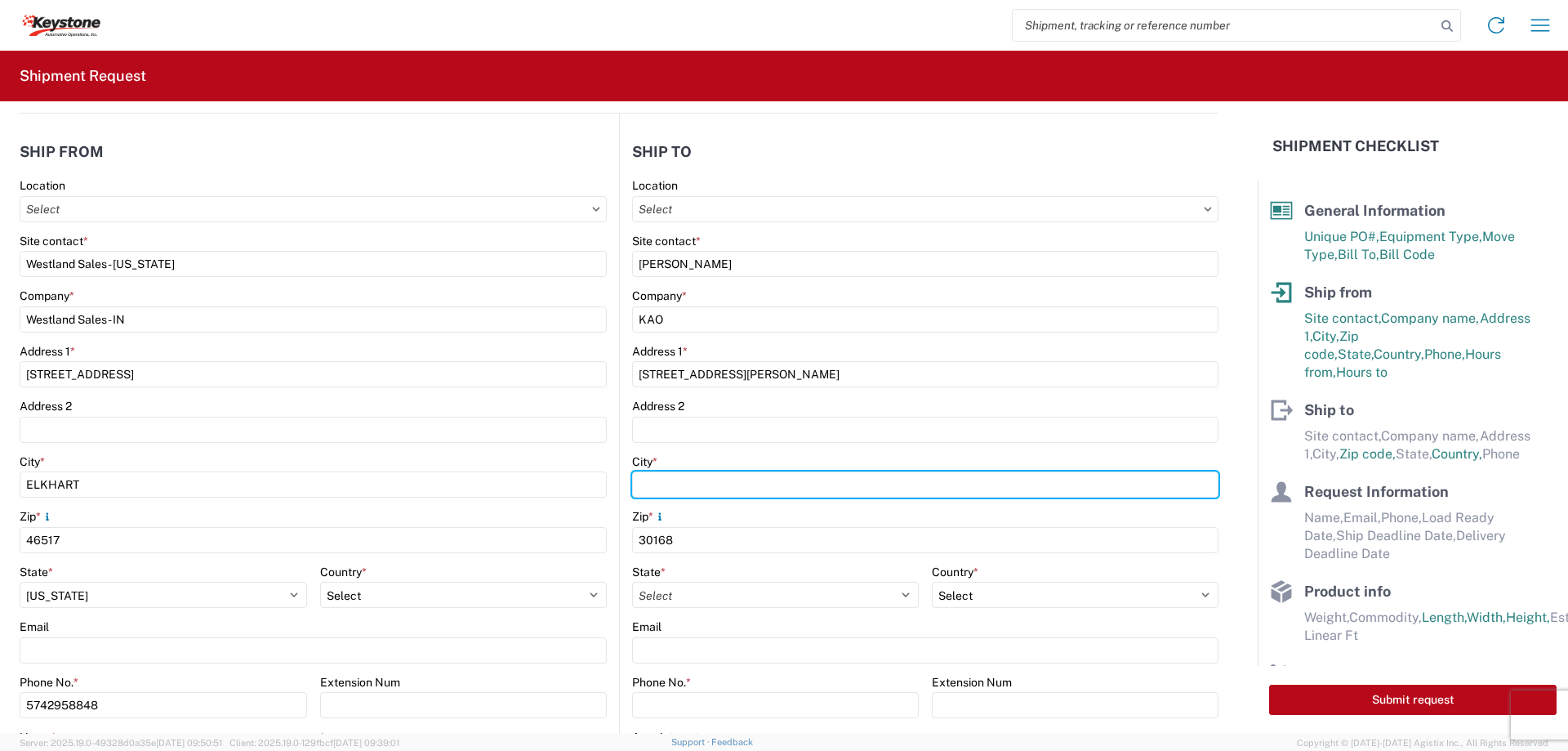
type input "Austell"
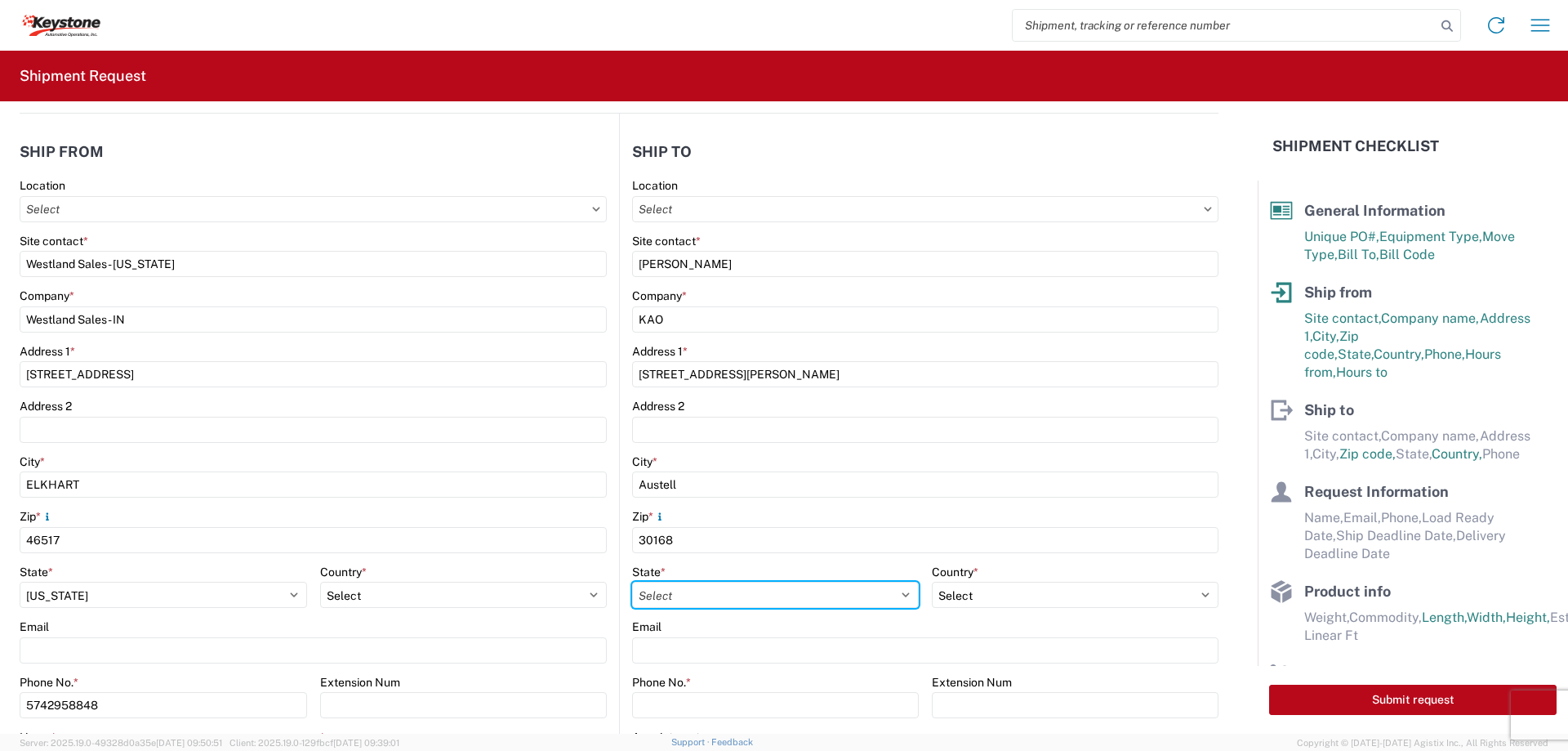
select select "GA"
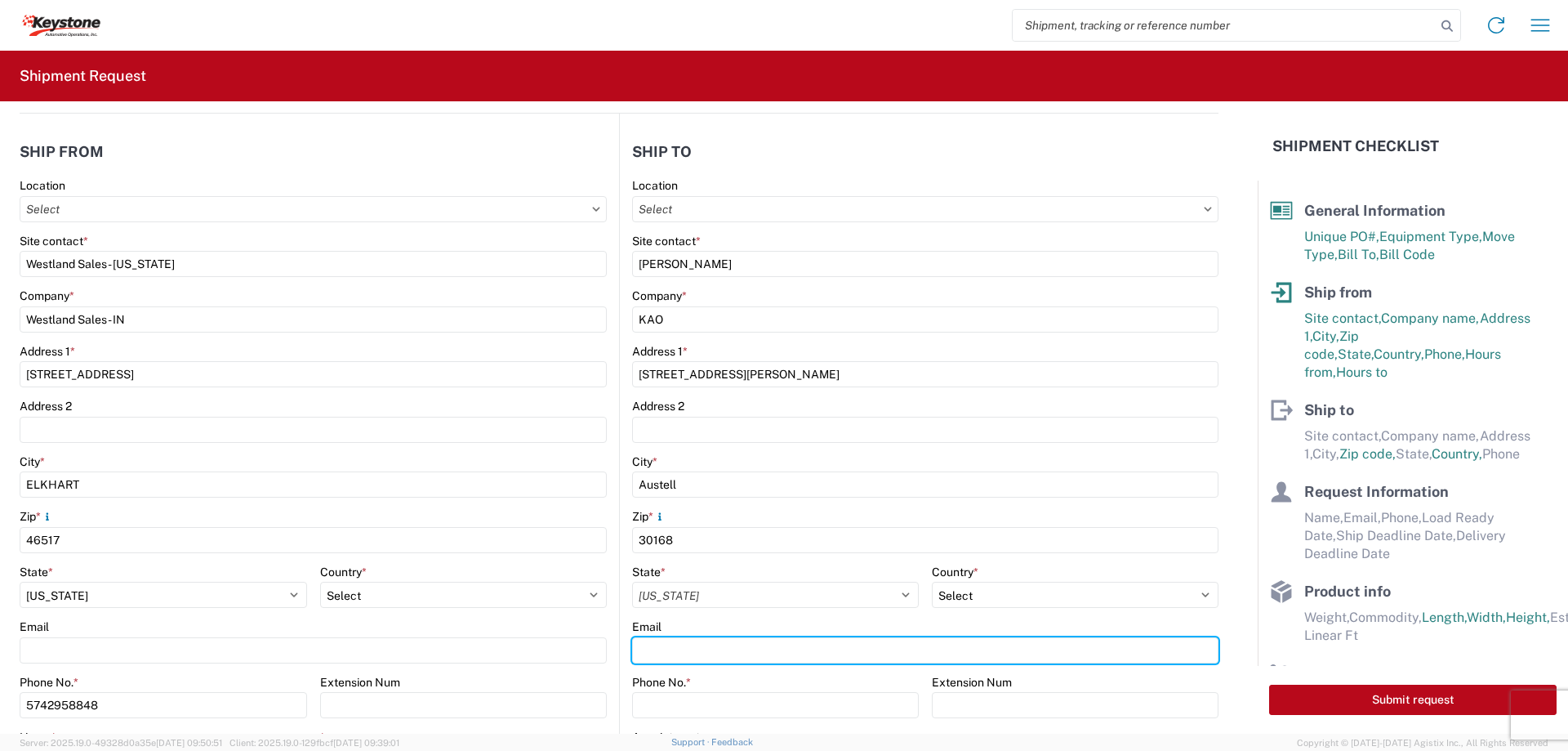
type input "[EMAIL_ADDRESS][DOMAIN_NAME]"
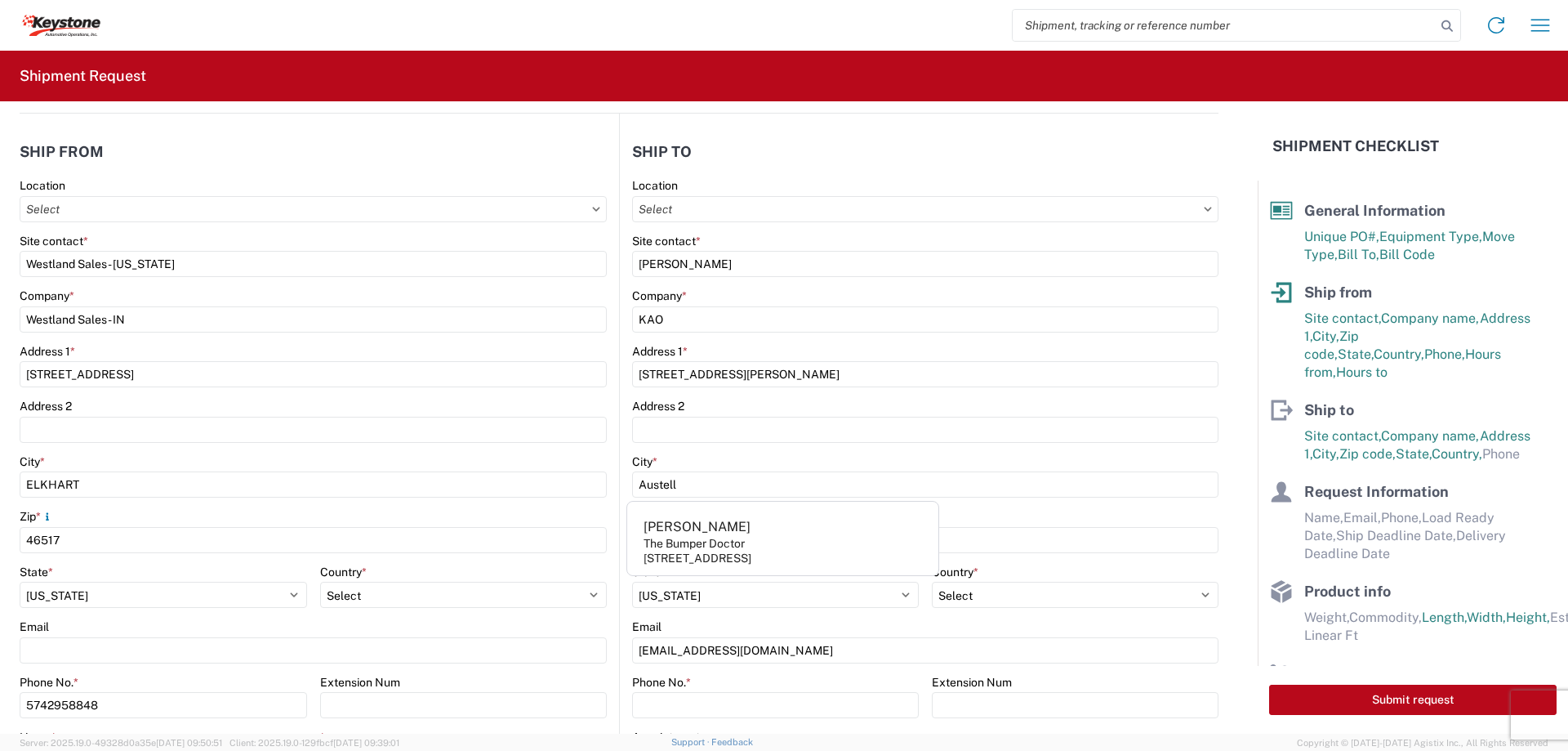
click at [1192, 83] on agx-form-header "Shipment Request" at bounding box center [784, 76] width 1568 height 51
click at [1088, 161] on header "Ship to" at bounding box center [919, 151] width 598 height 37
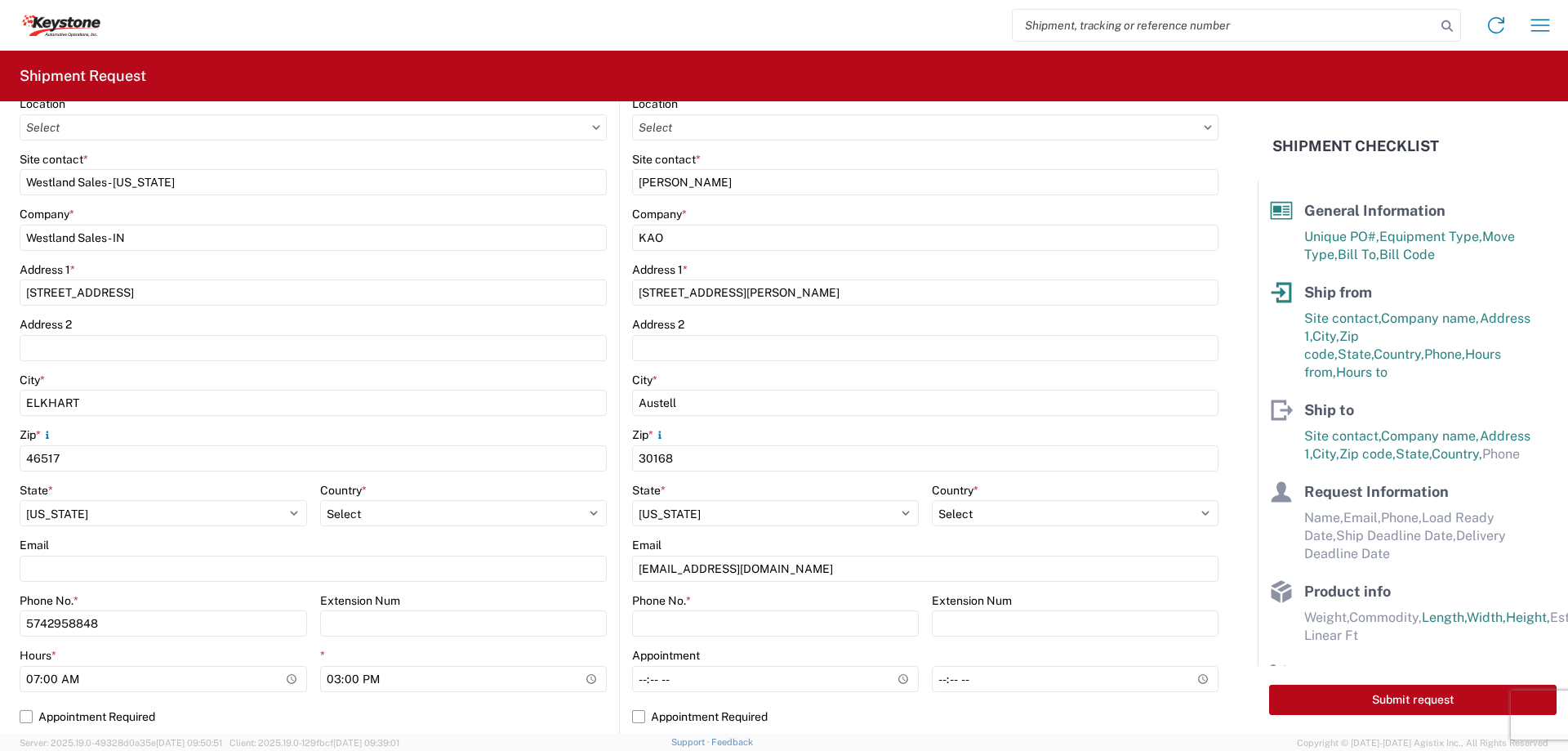
scroll to position [327, 0]
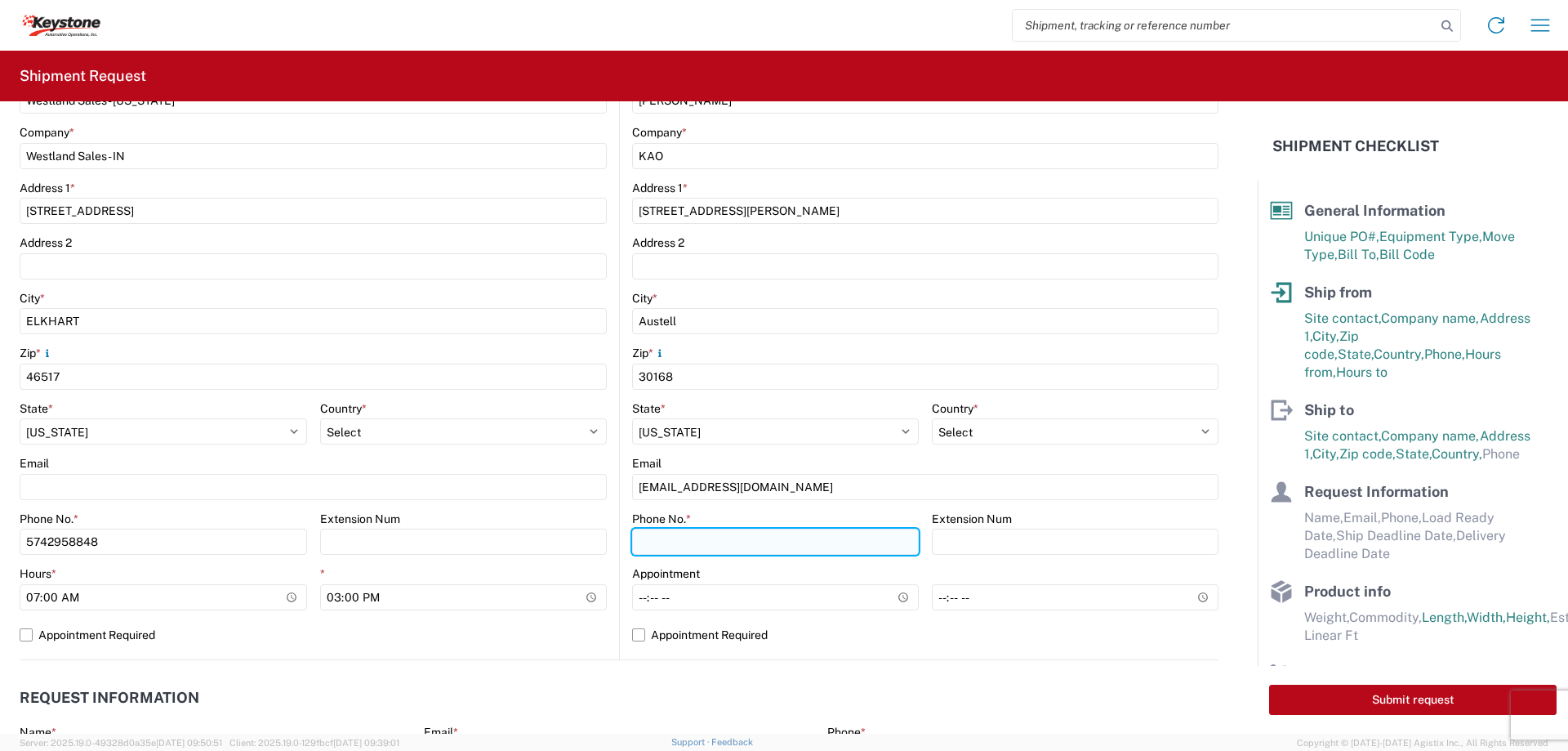
paste input "[PHONE_NUMBER] Ext. 3218"
click at [751, 546] on input "[PHONE_NUMBER] Ext. 3218" at bounding box center [775, 541] width 287 height 26
type input "[PHONE_NUMBER]"
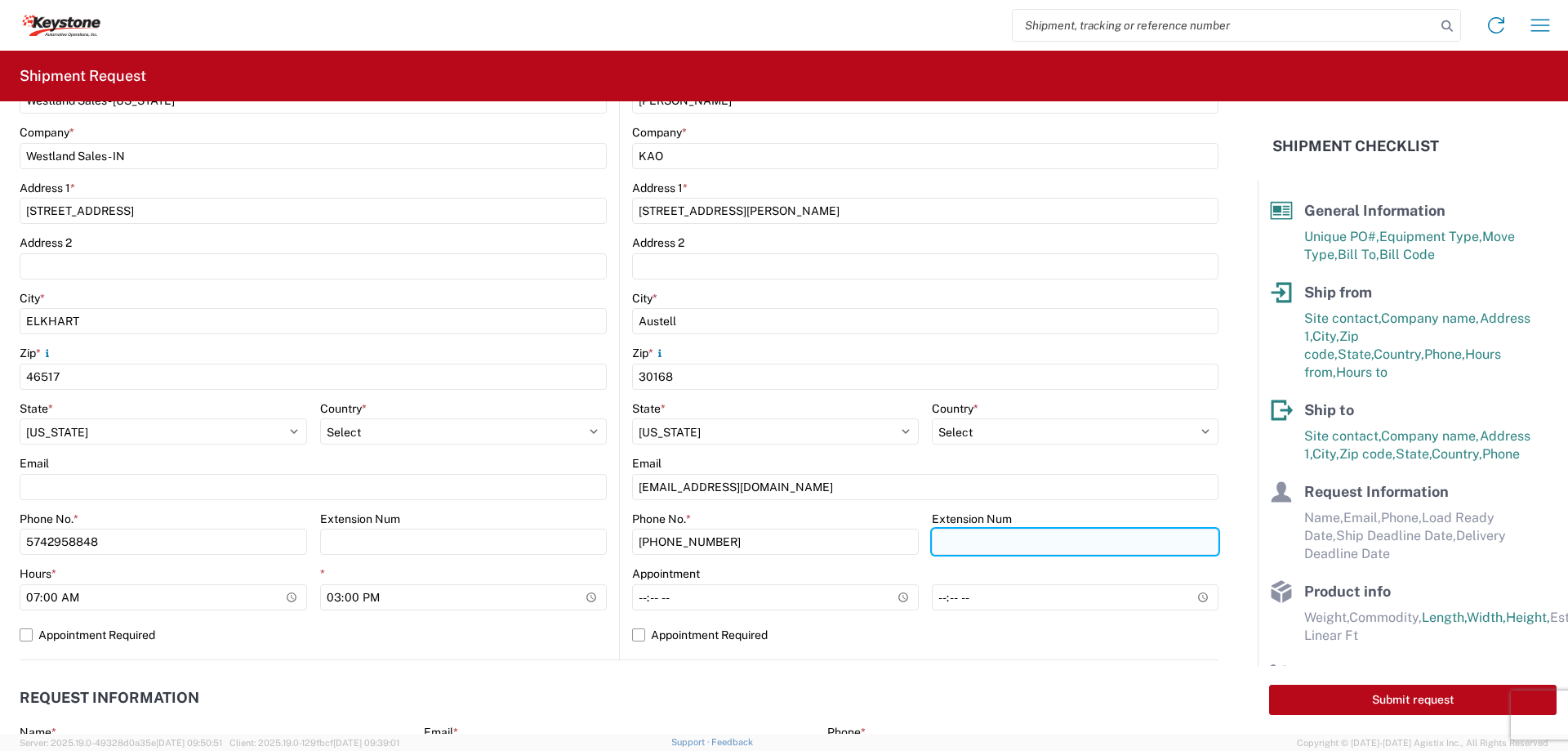
paste input "3218"
type input "3218"
click at [632, 636] on label "Appointment Required" at bounding box center [924, 634] width 586 height 26
click at [0, 0] on input "Appointment Required" at bounding box center [0, 0] width 0 height 0
select select "US"
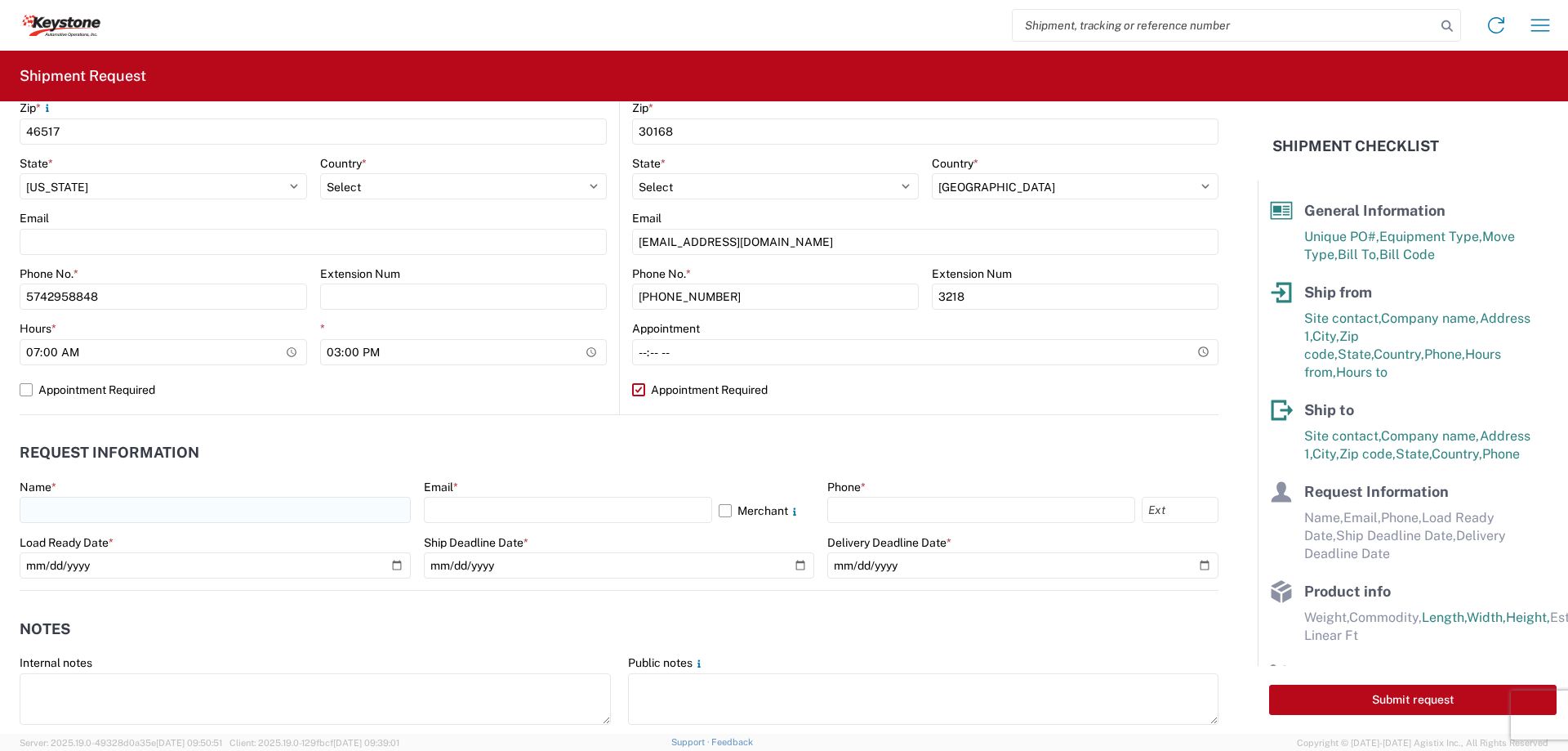
scroll to position [735, 0]
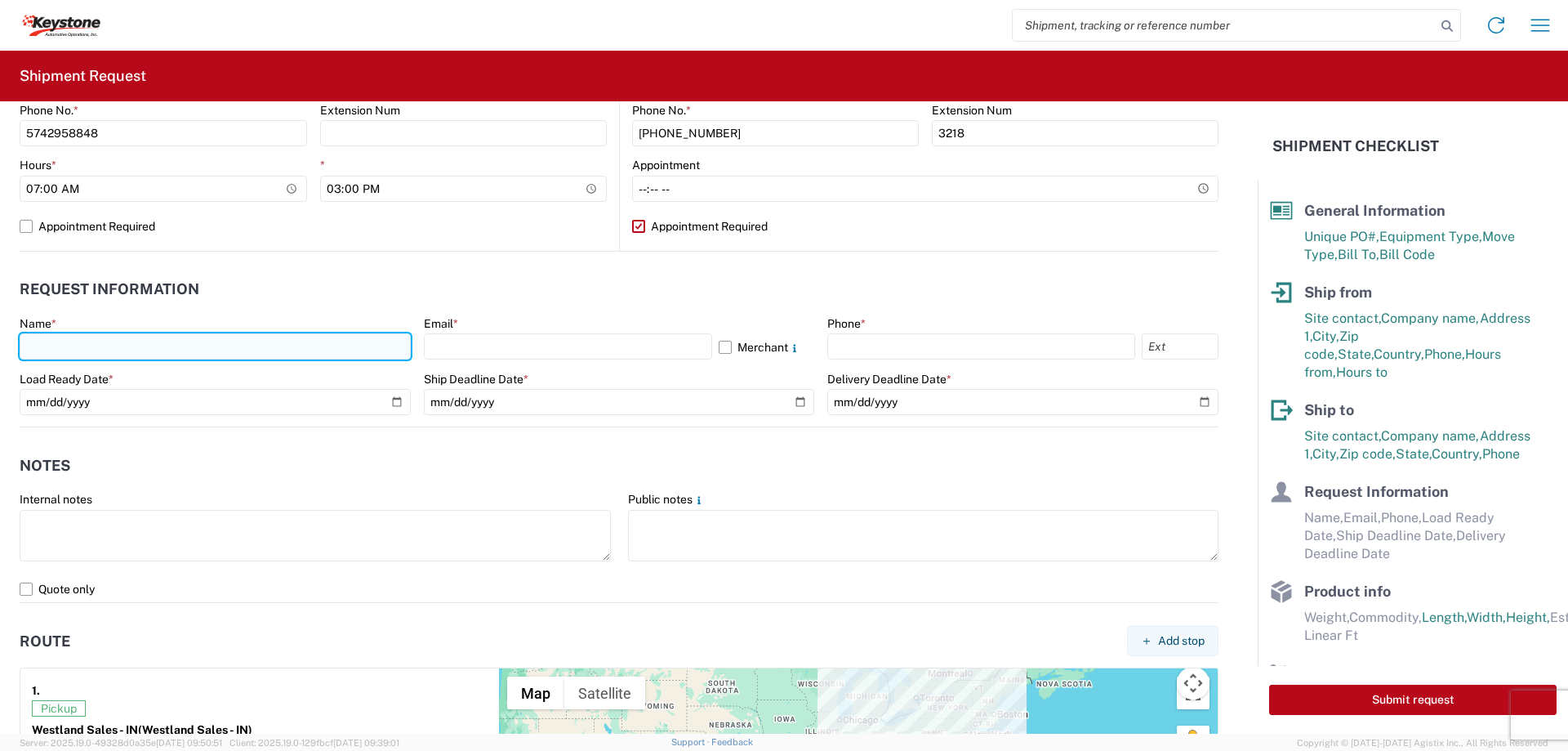
click at [184, 342] on input "text" at bounding box center [215, 346] width 391 height 26
type input "[PERSON_NAME]"
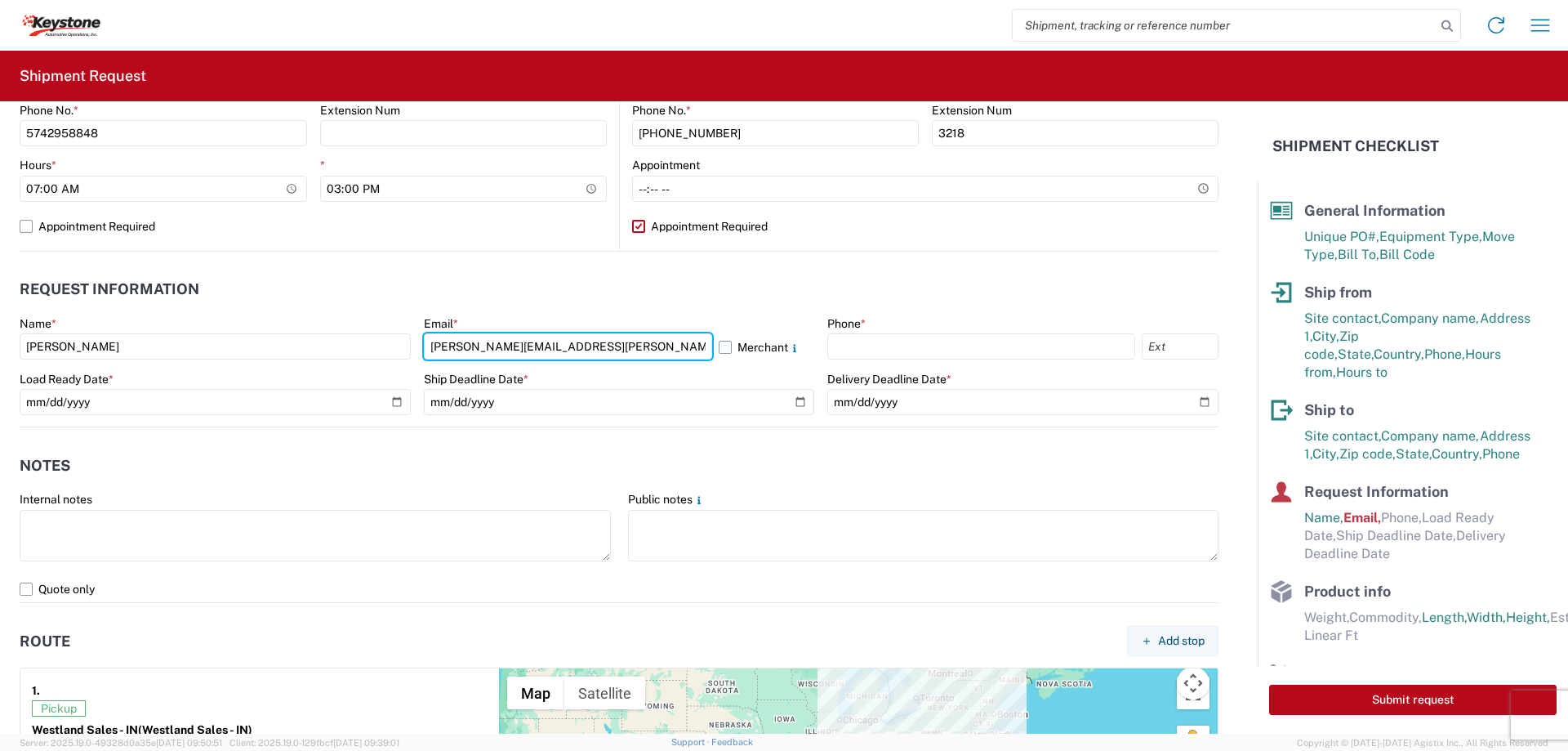
type input "[PERSON_NAME][EMAIL_ADDRESS][PERSON_NAME][DOMAIN_NAME]"
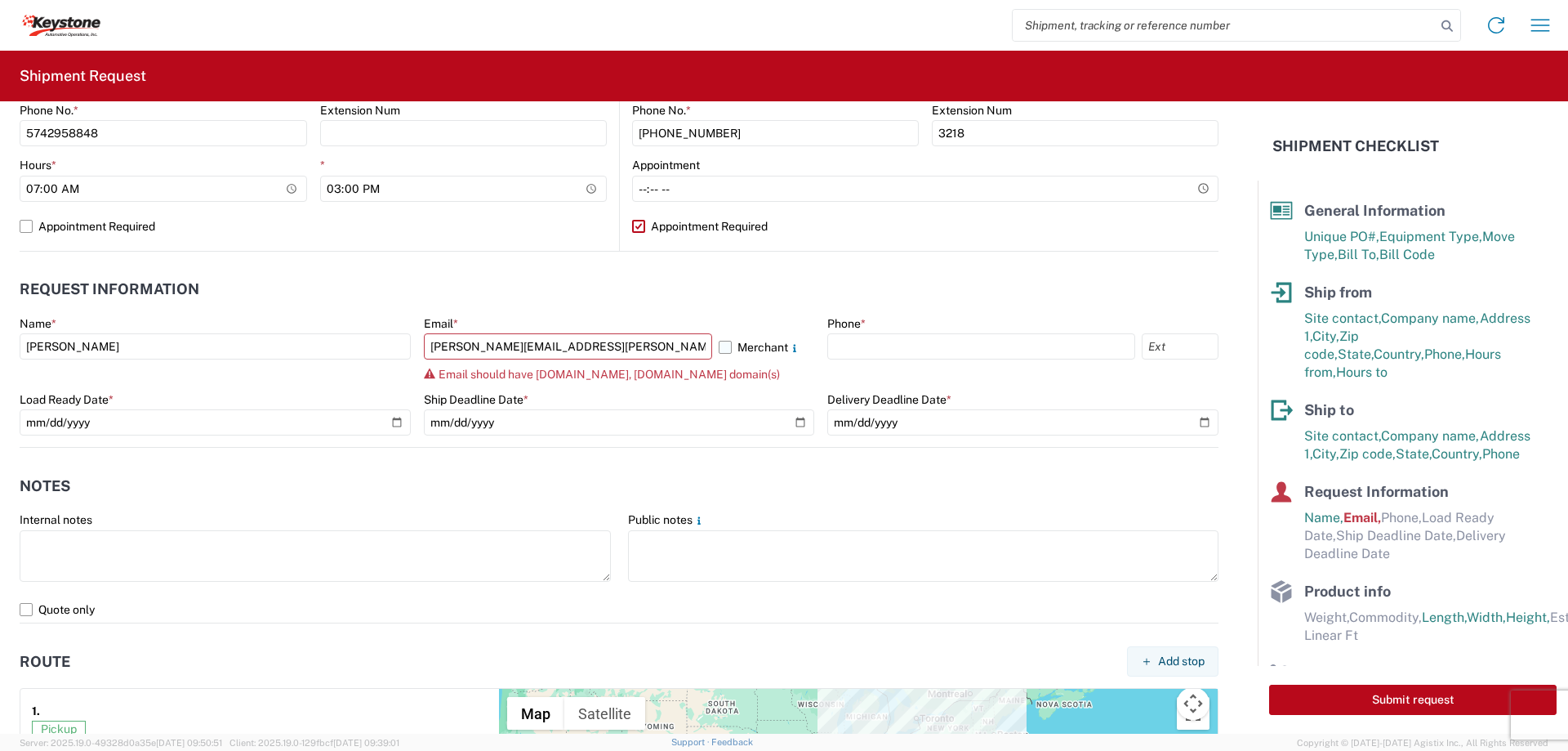
click at [721, 348] on label "Merchant" at bounding box center [766, 346] width 96 height 26
click at [0, 0] on input "Merchant" at bounding box center [0, 0] width 0 height 0
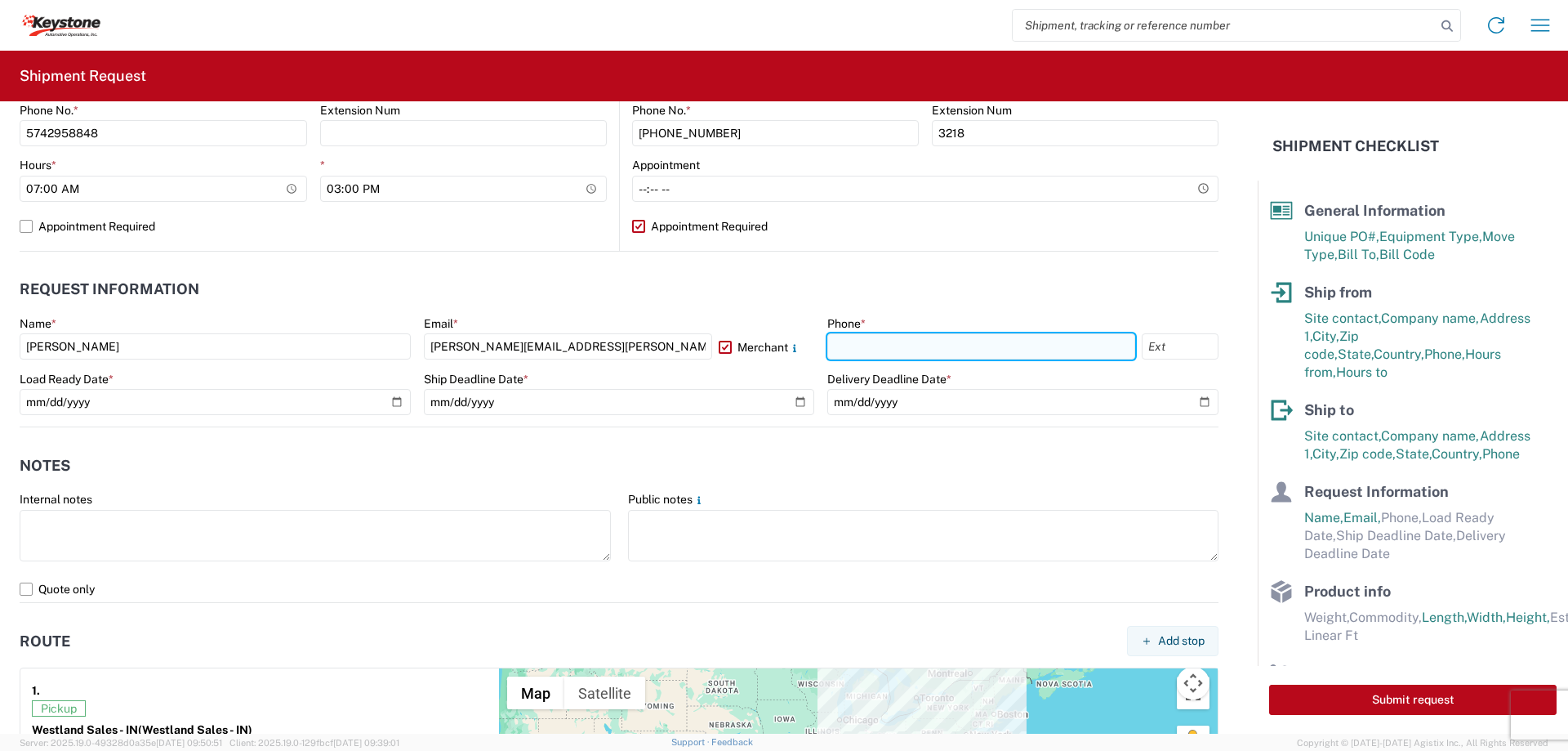
click at [922, 344] on input "text" at bounding box center [981, 346] width 308 height 26
type input "5036552563"
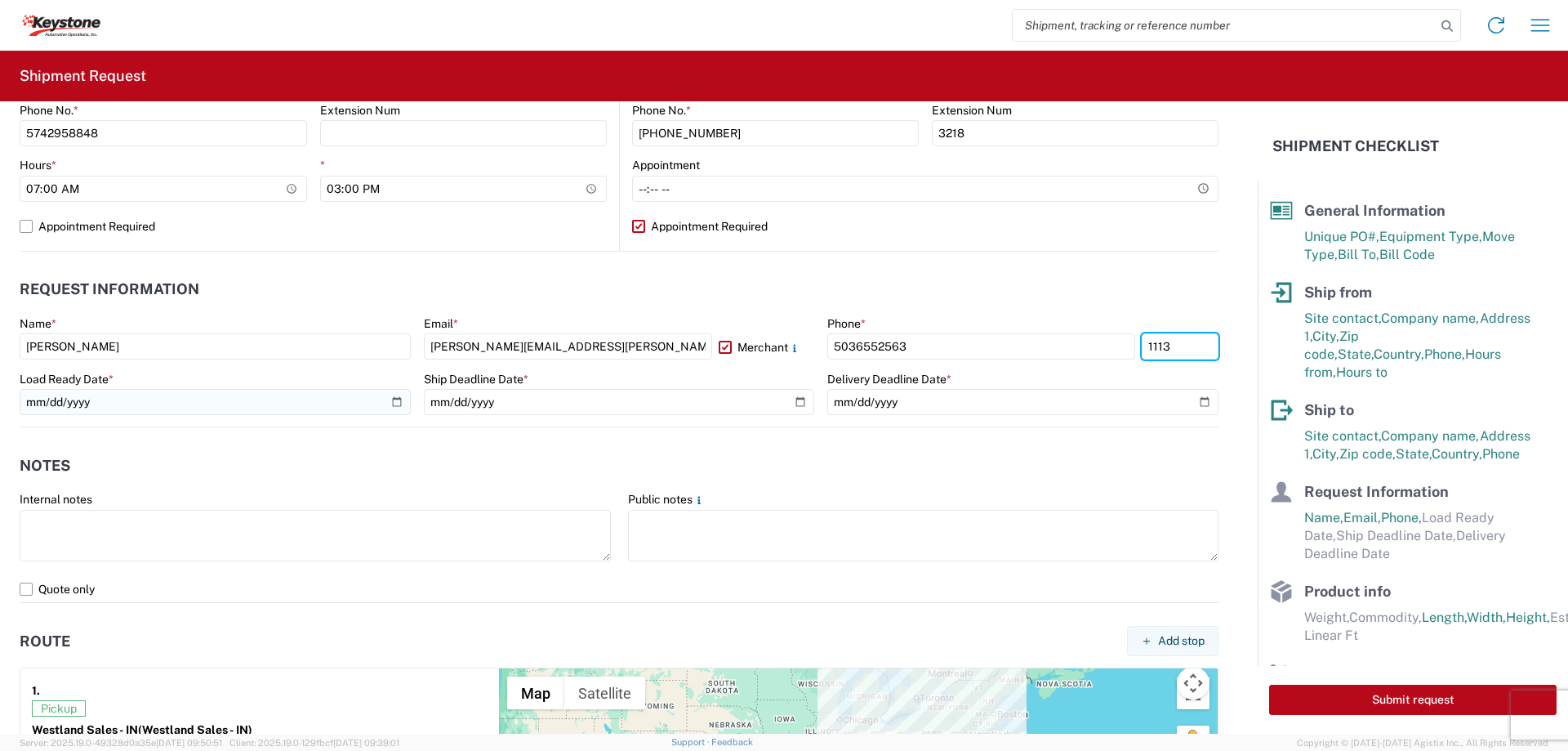
type input "1113"
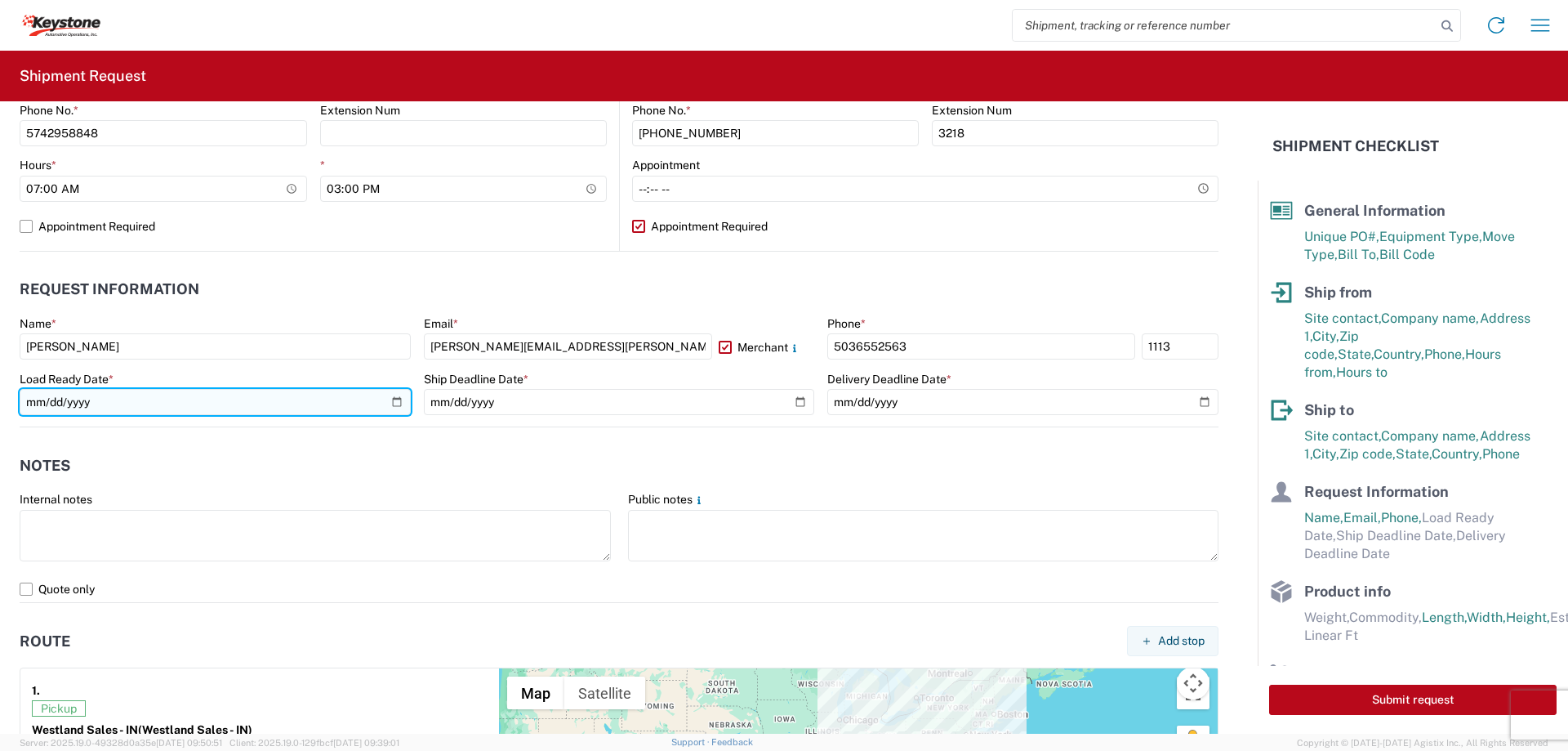
click at [395, 402] on input "date" at bounding box center [215, 401] width 391 height 26
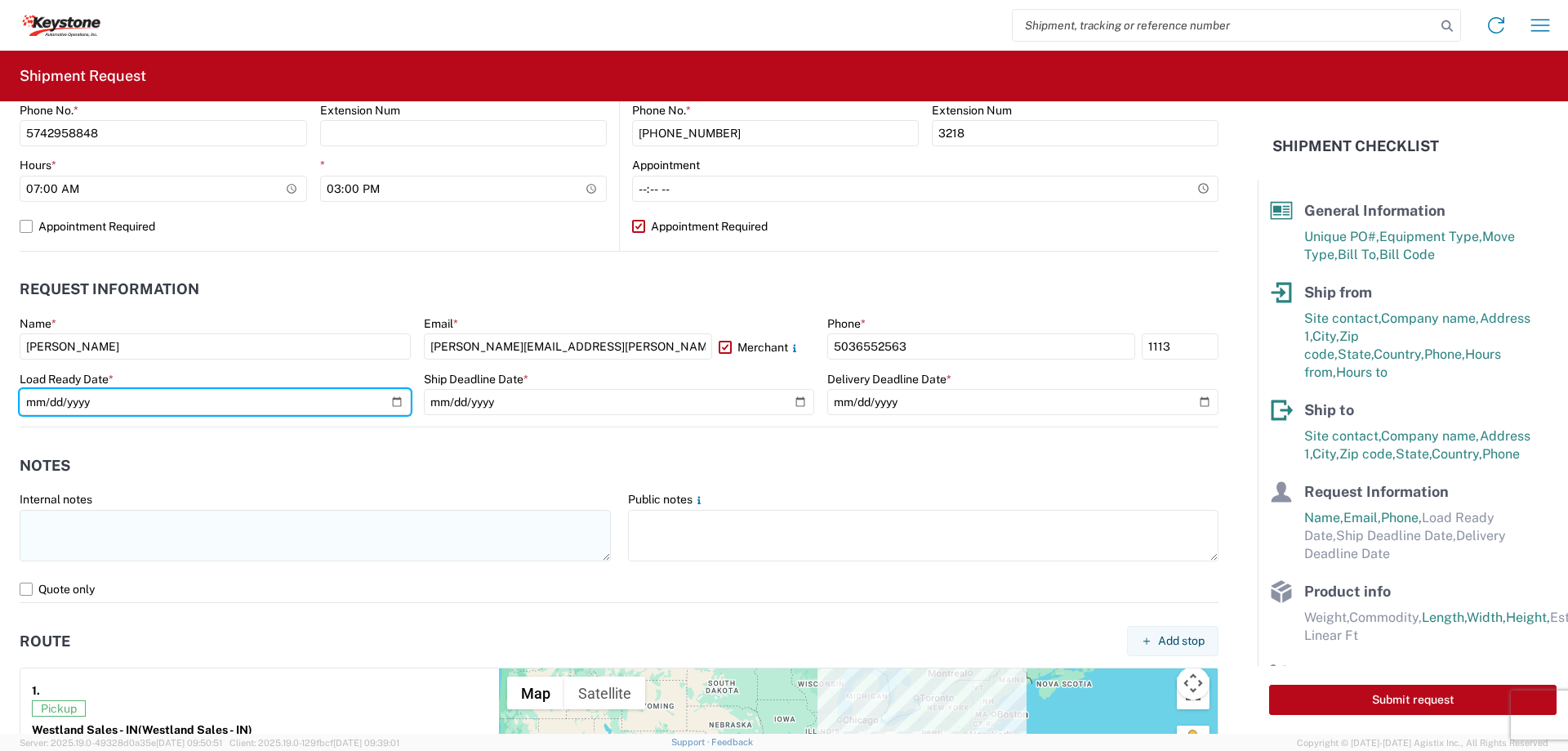
type input "[DATE]"
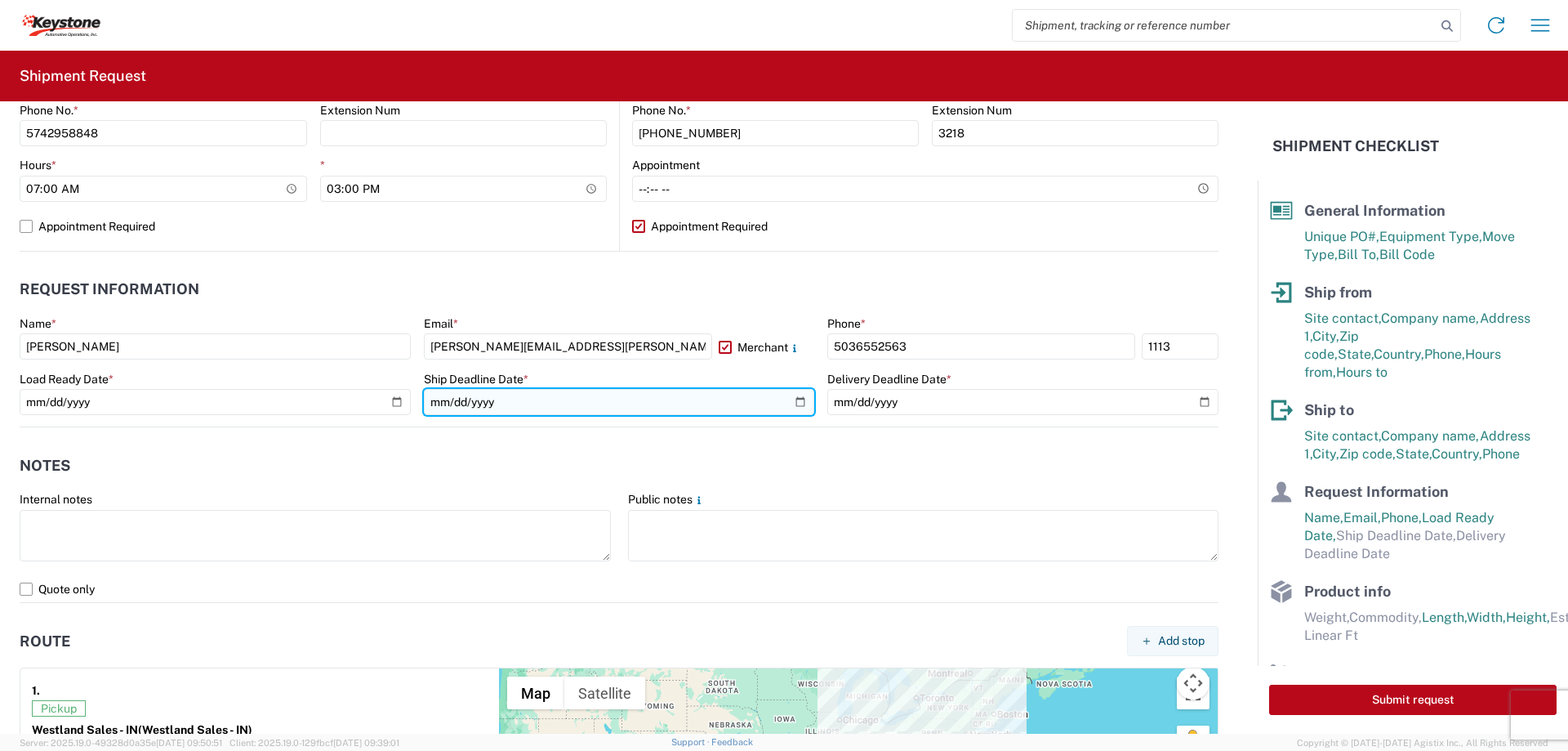
click at [792, 403] on input "date" at bounding box center [619, 401] width 391 height 26
type input "[DATE]"
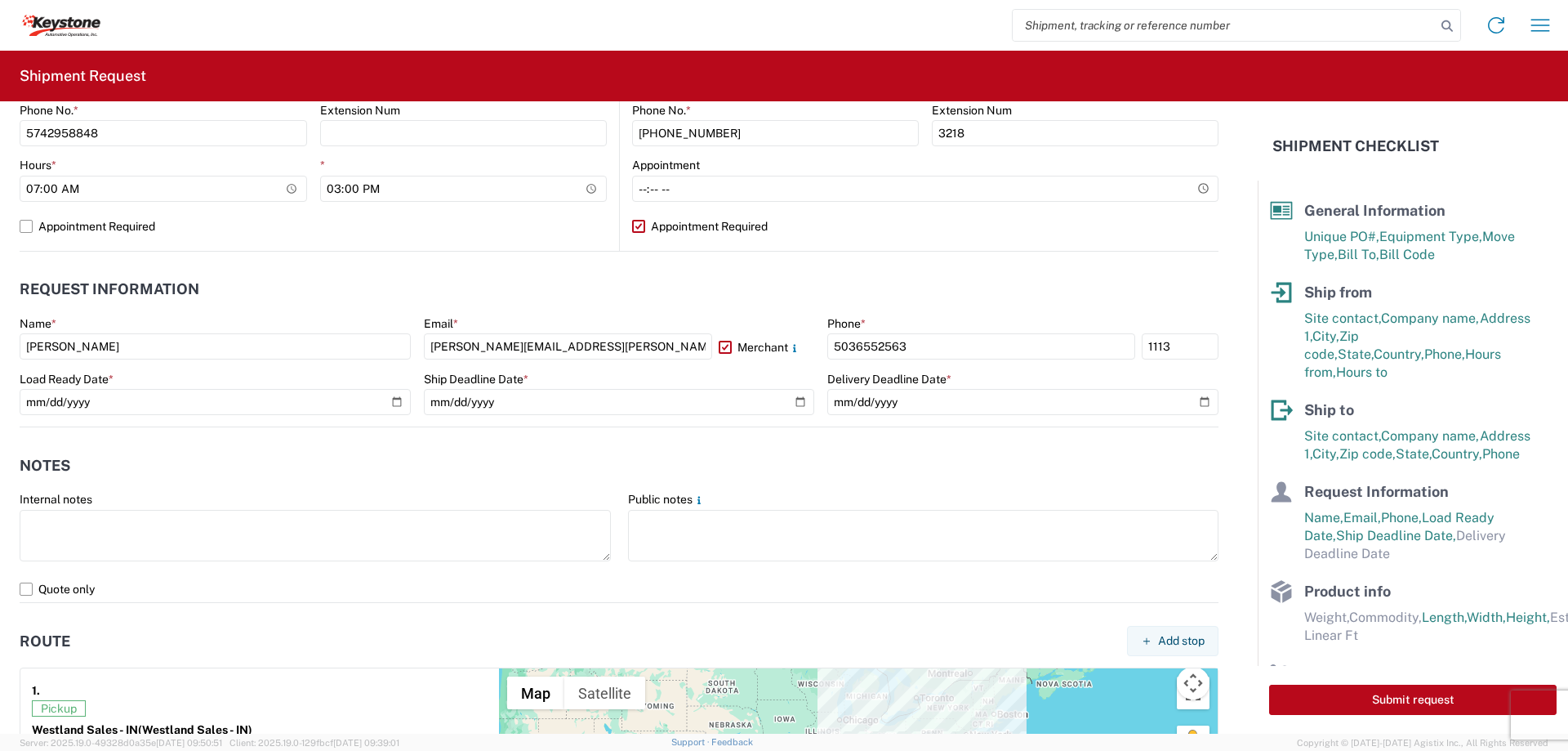
click at [338, 474] on header "Notes" at bounding box center [619, 465] width 1199 height 37
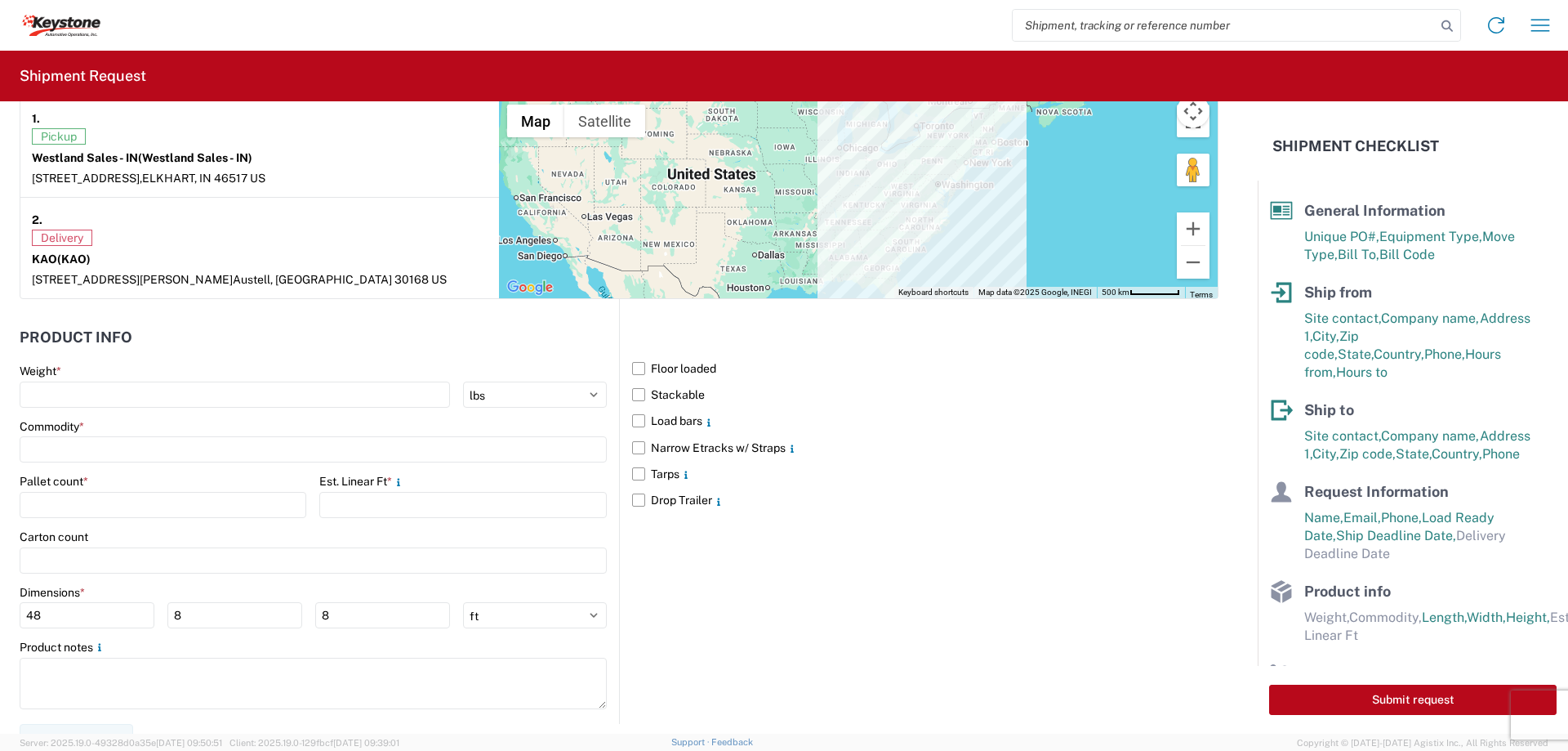
scroll to position [1328, 0]
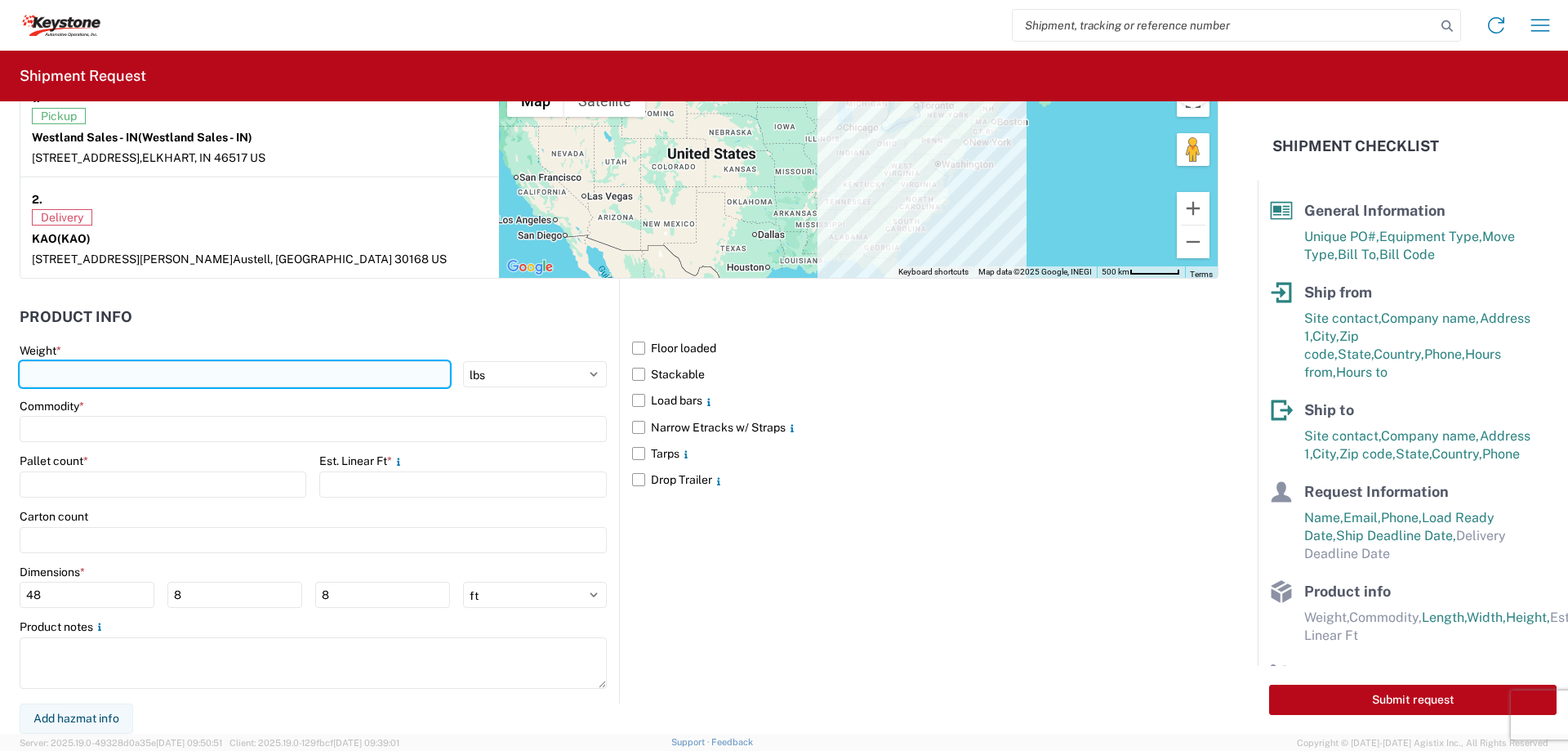
click at [117, 372] on input "number" at bounding box center [234, 374] width 430 height 26
type input "10735"
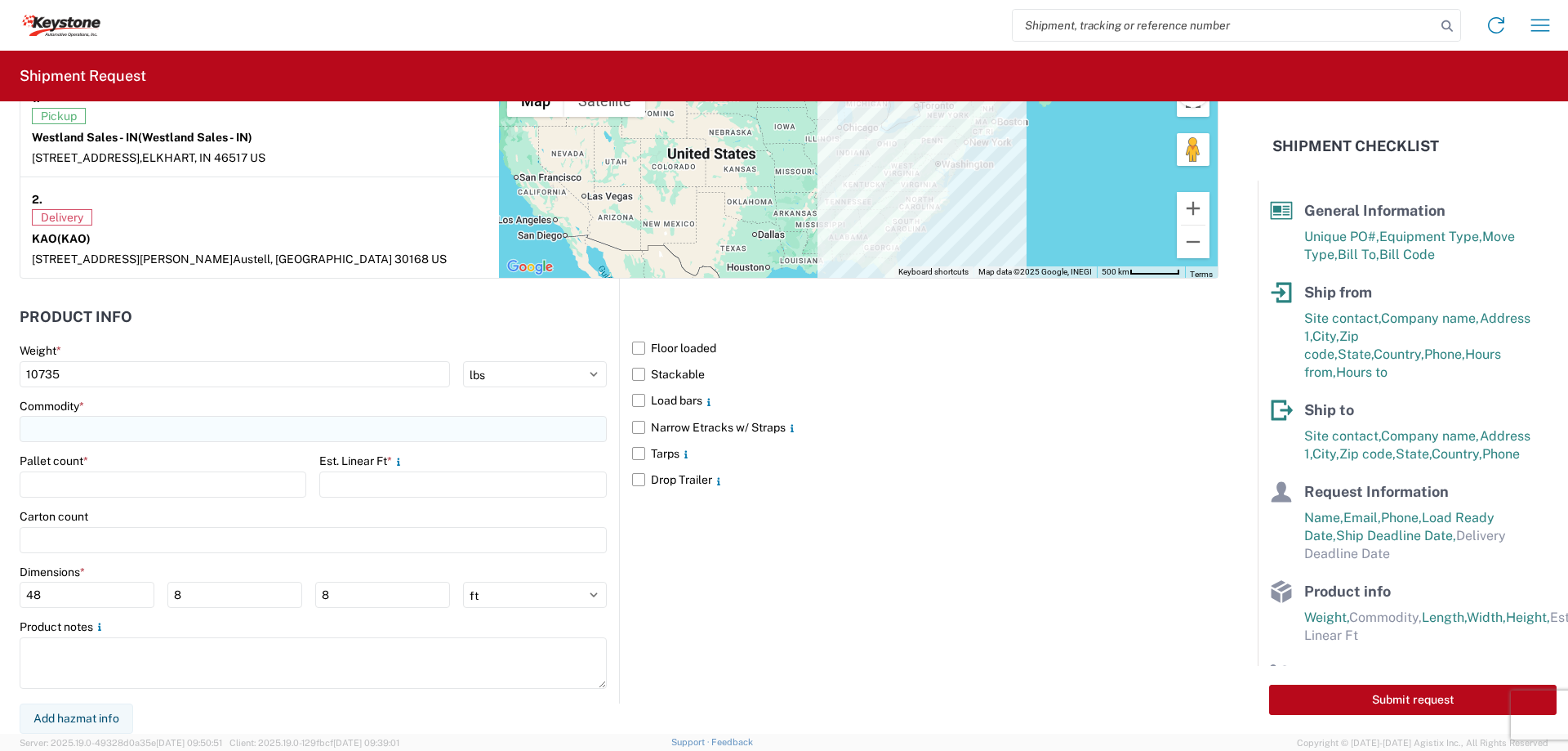
click at [180, 432] on input at bounding box center [313, 428] width 587 height 26
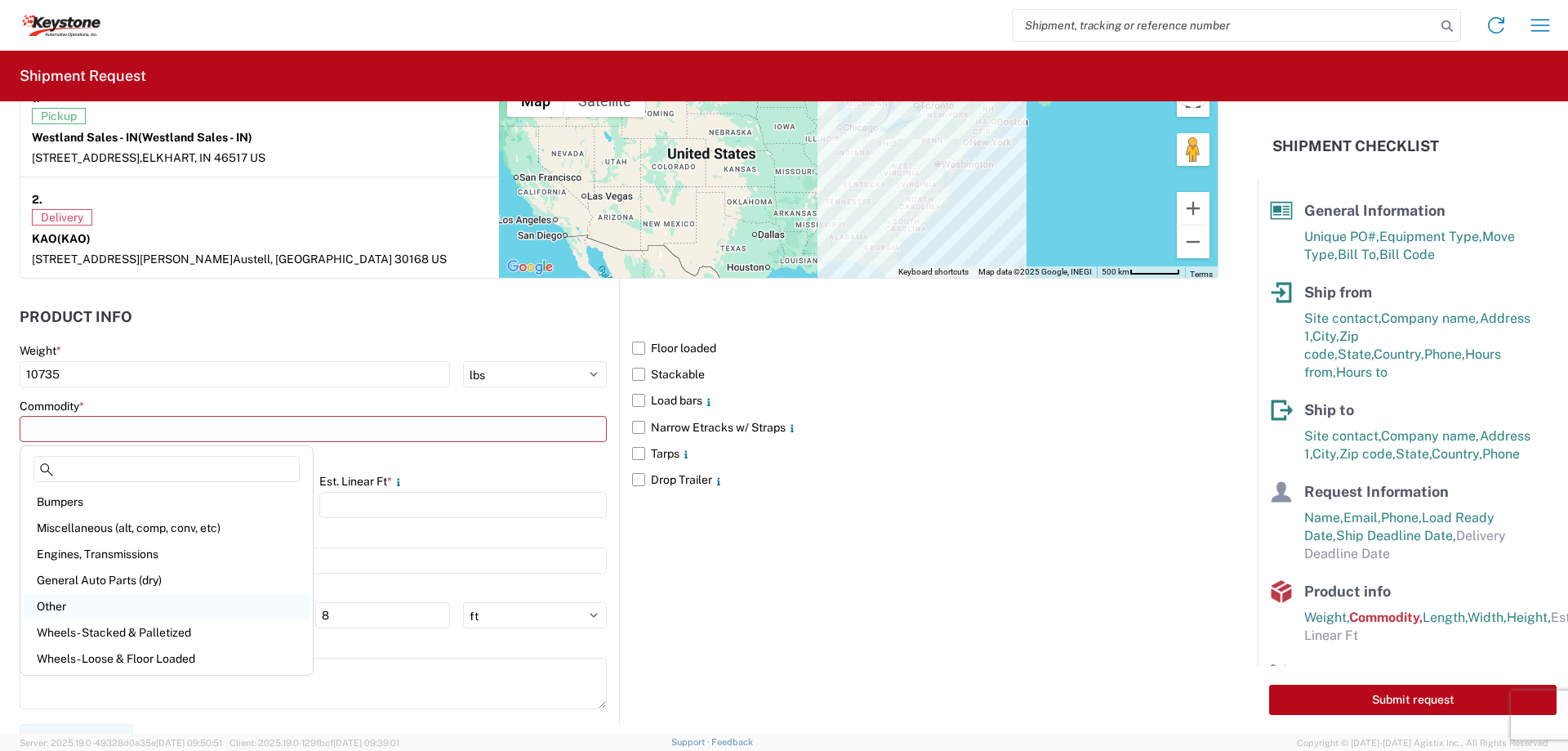
click at [54, 605] on div "Other" at bounding box center [166, 605] width 286 height 26
type input "Other"
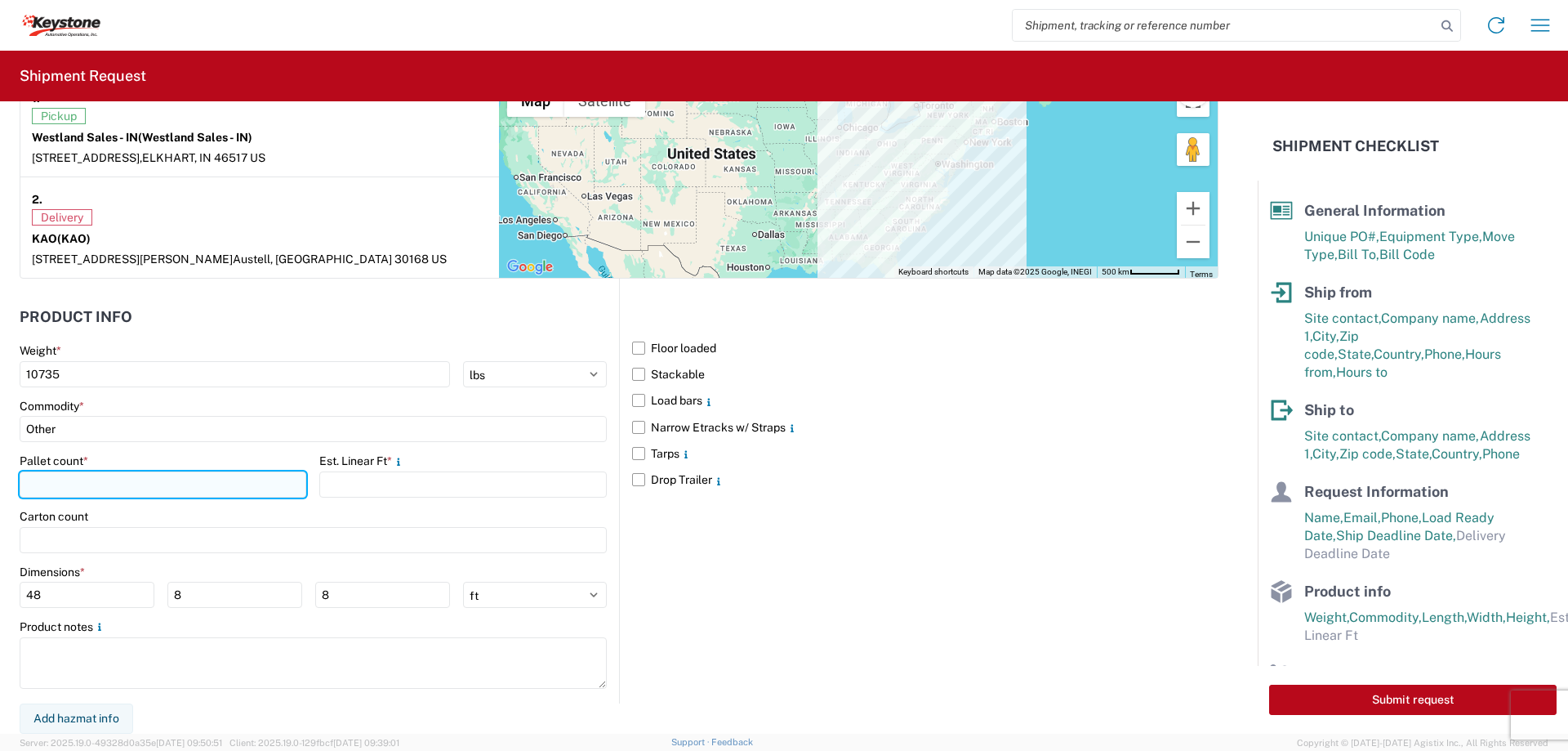
click at [115, 483] on input "number" at bounding box center [162, 484] width 287 height 26
type input "13"
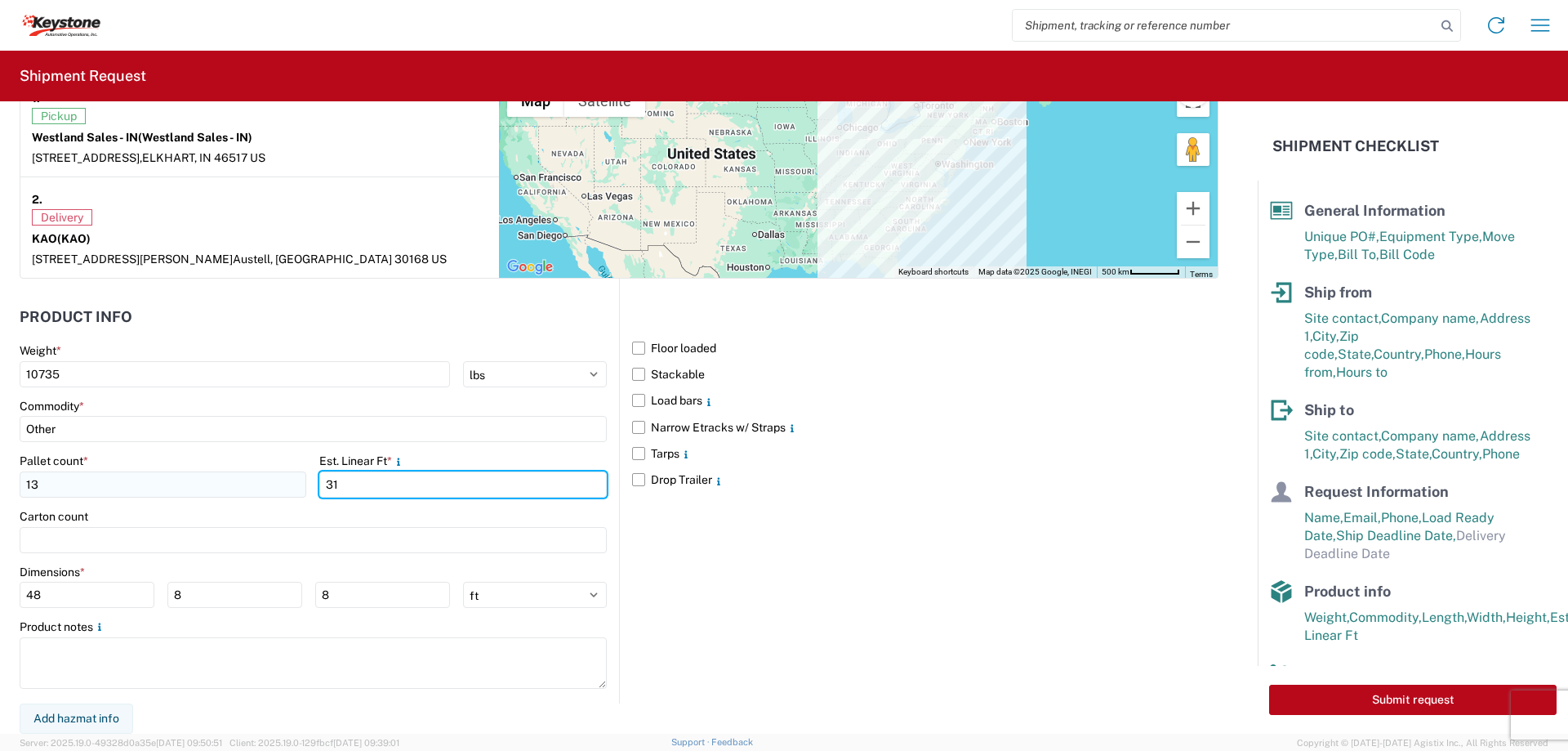
type input "31"
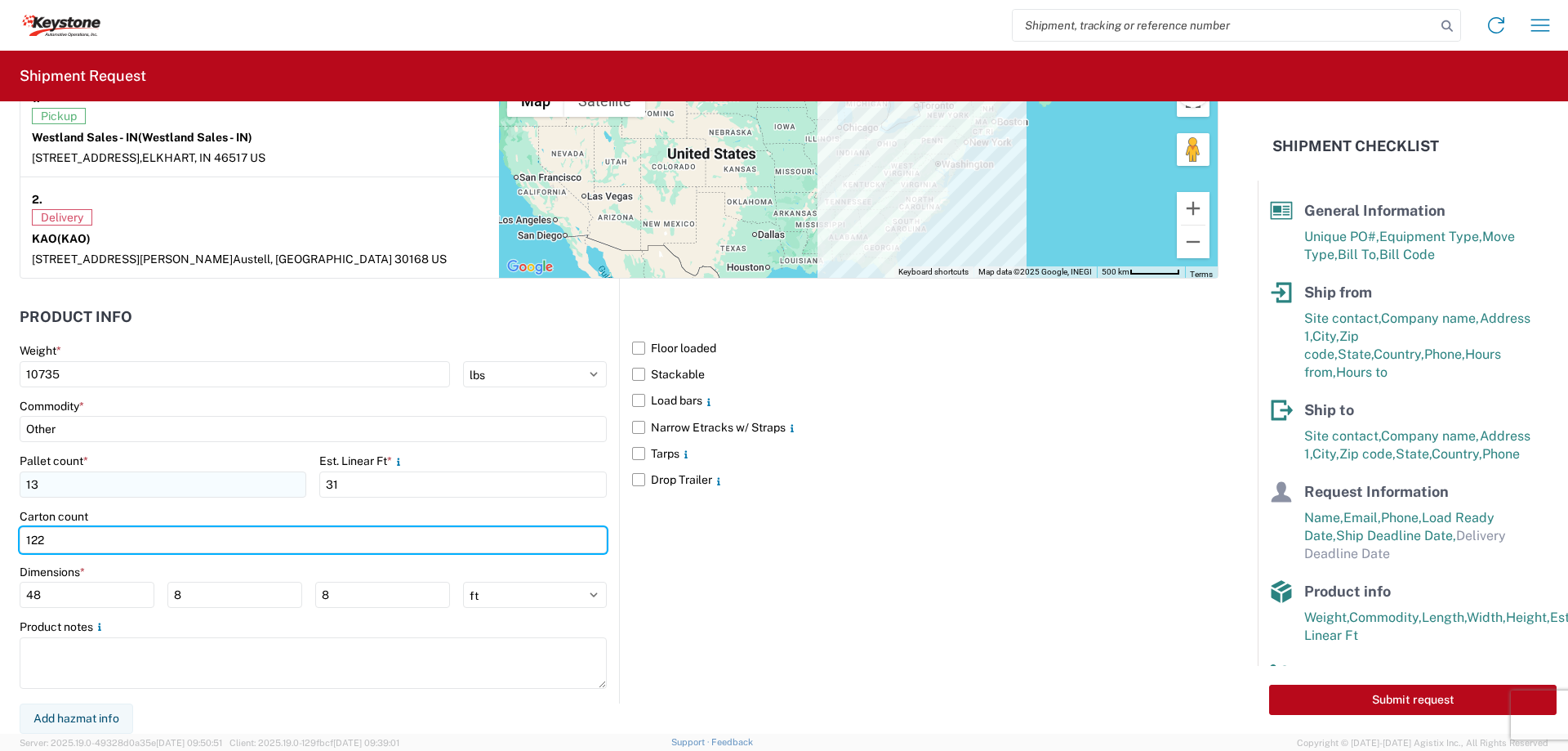
type input "122"
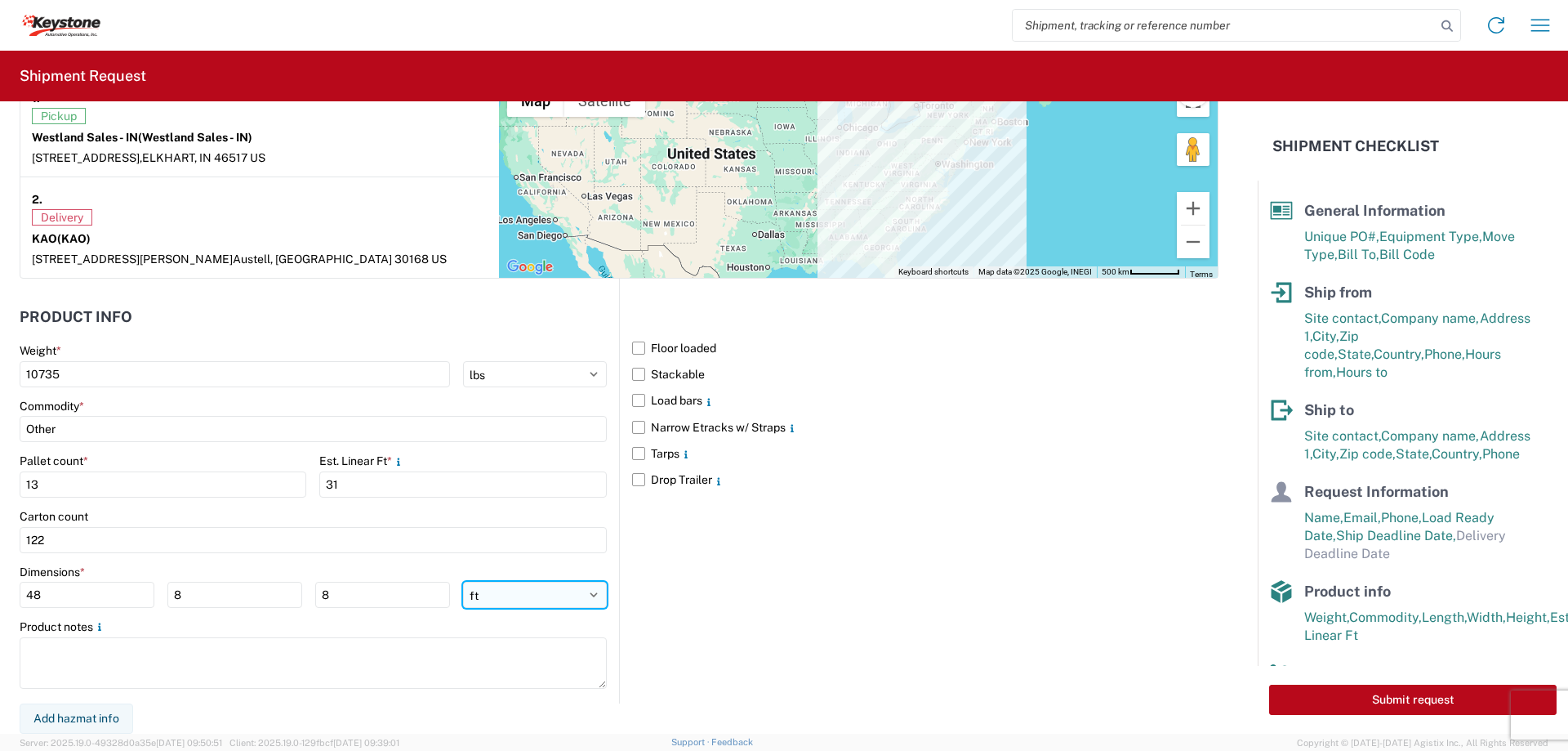
click at [587, 590] on select "ft in cm" at bounding box center [535, 595] width 144 height 26
select select "IN"
click at [463, 582] on select "ft in cm" at bounding box center [535, 595] width 144 height 26
type input "576"
type input "96"
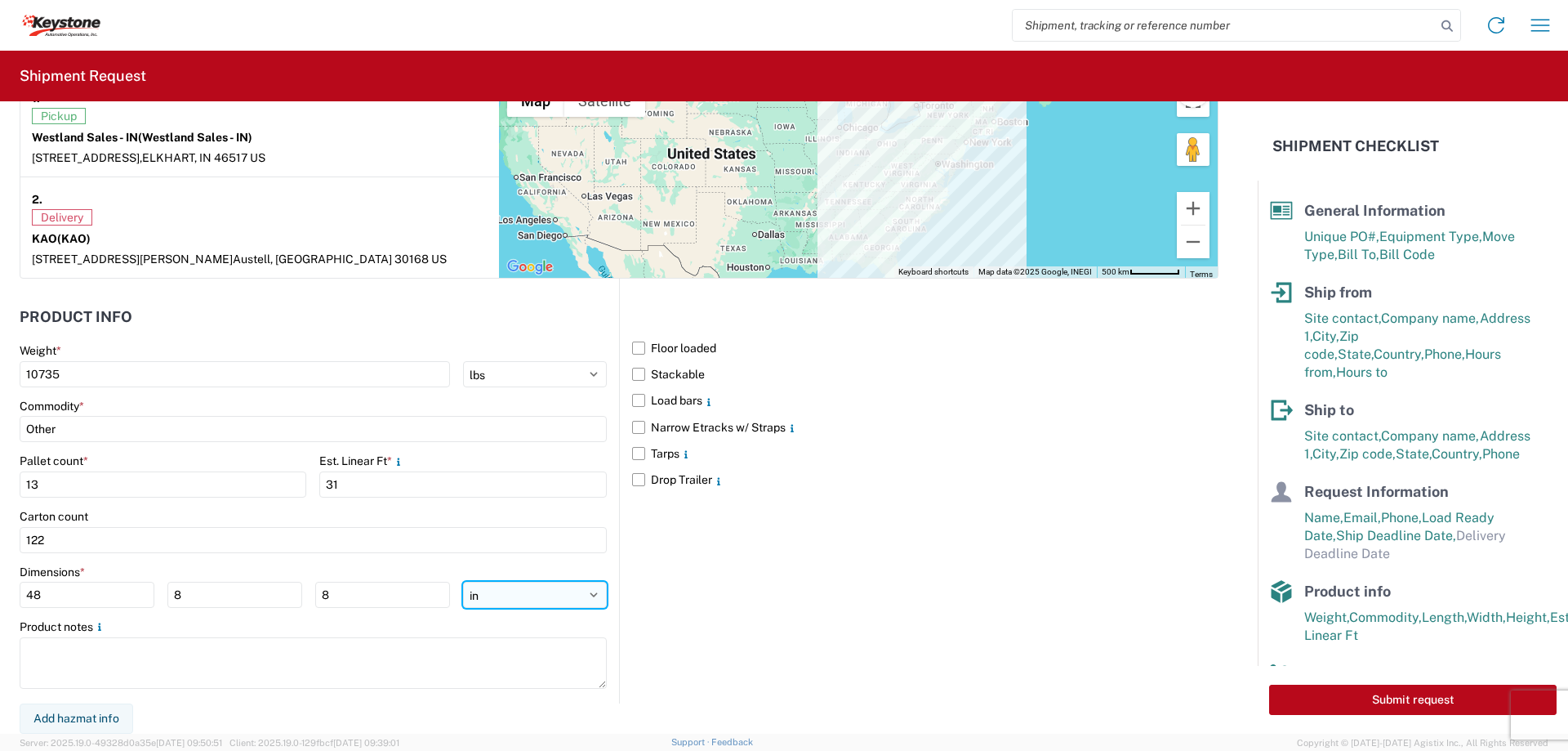
type input "96"
click at [82, 588] on input "576" at bounding box center [86, 595] width 135 height 26
type input "52"
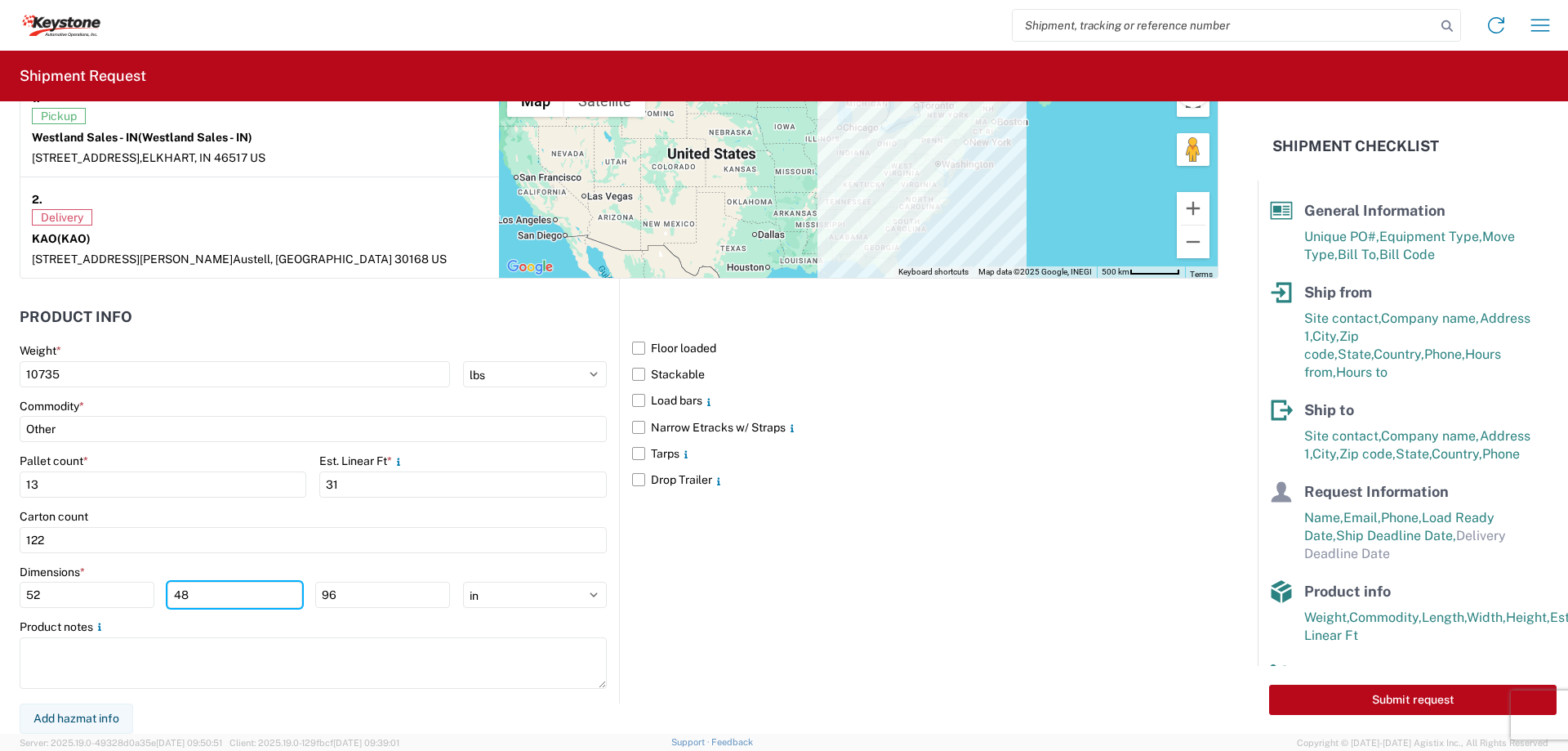
type input "48"
type input "80"
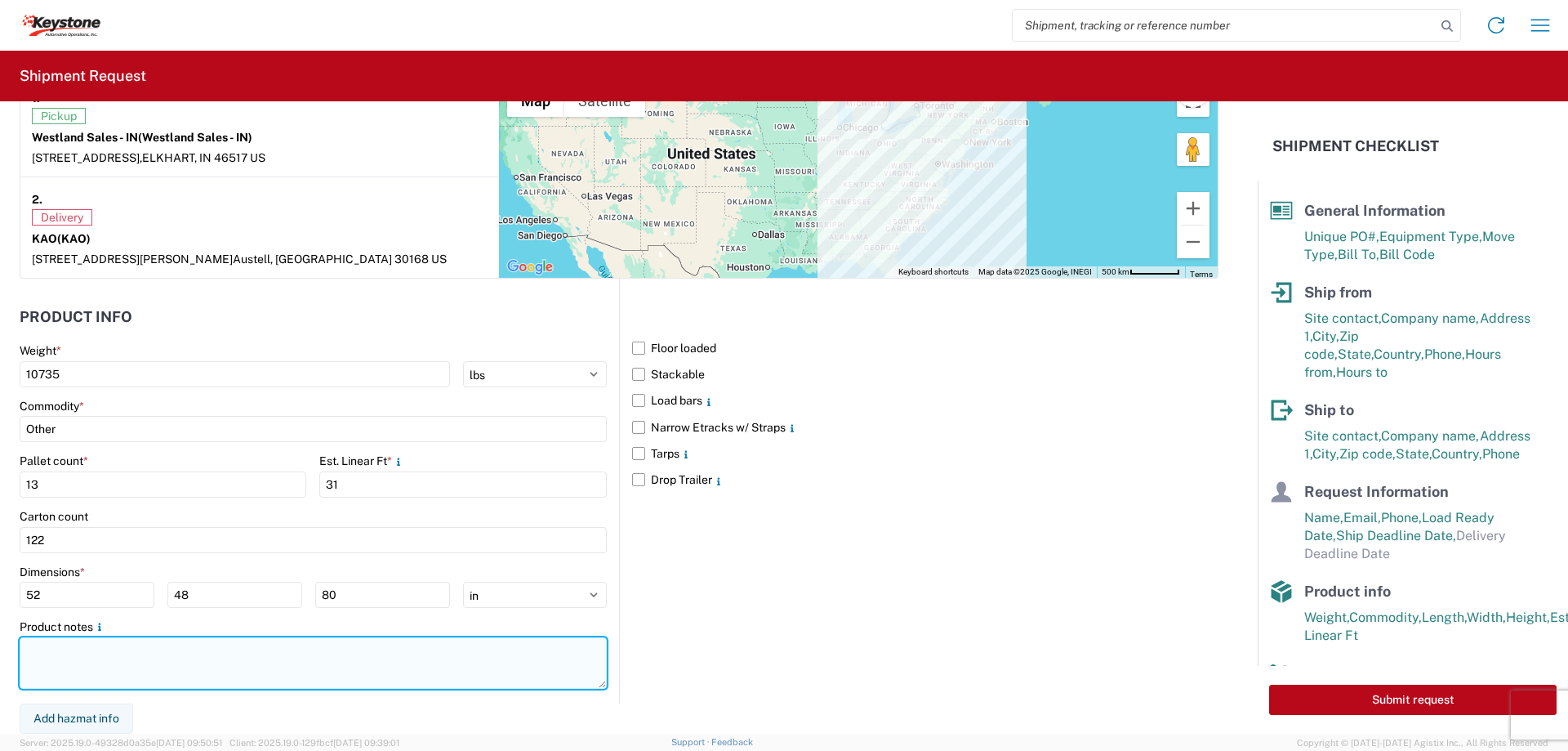
click at [64, 650] on textarea at bounding box center [313, 663] width 587 height 52
type textarea "M"
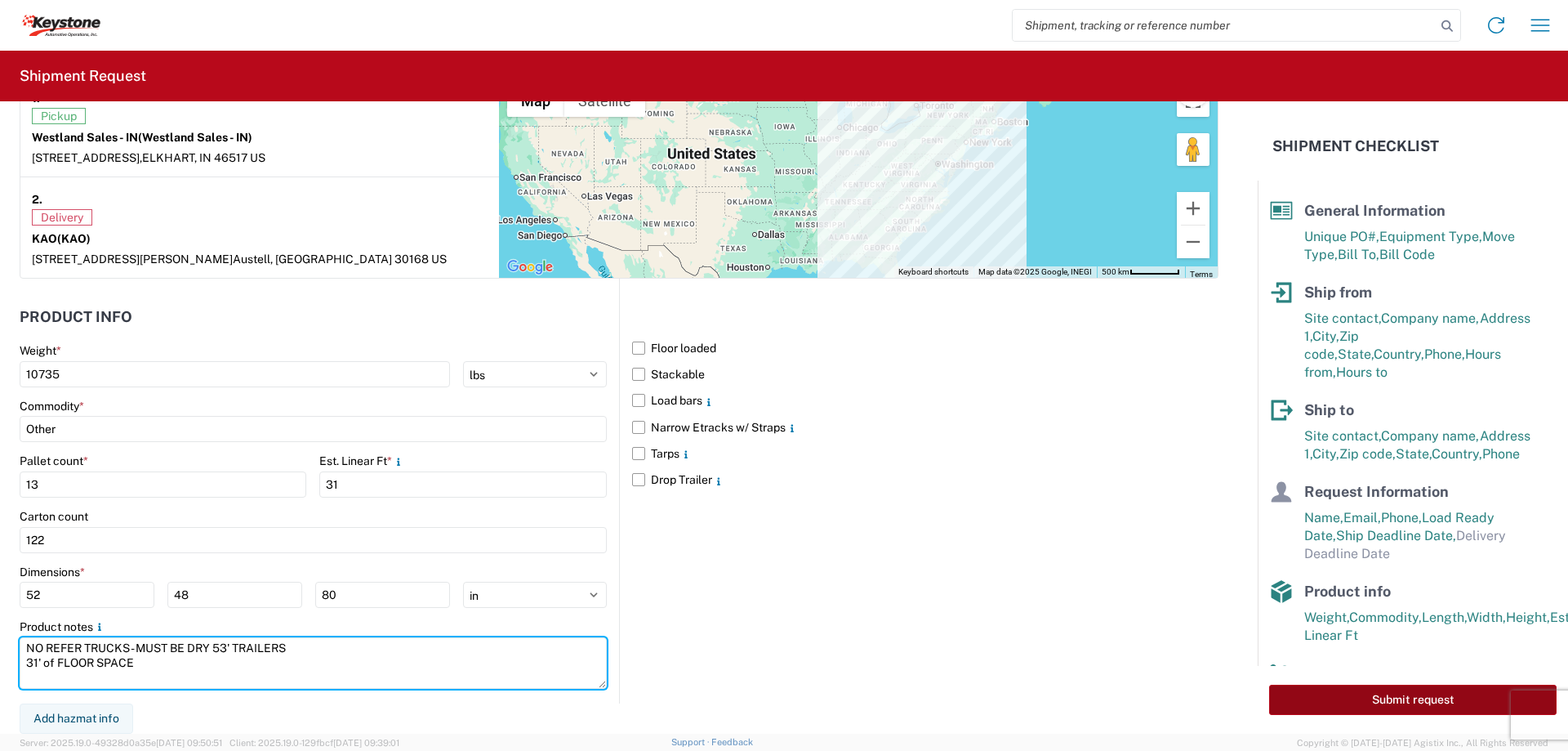
type textarea "NO REFER TRUCKS - MUST BE DRY 53' TRAILERS 31' of FLOOR SPACE"
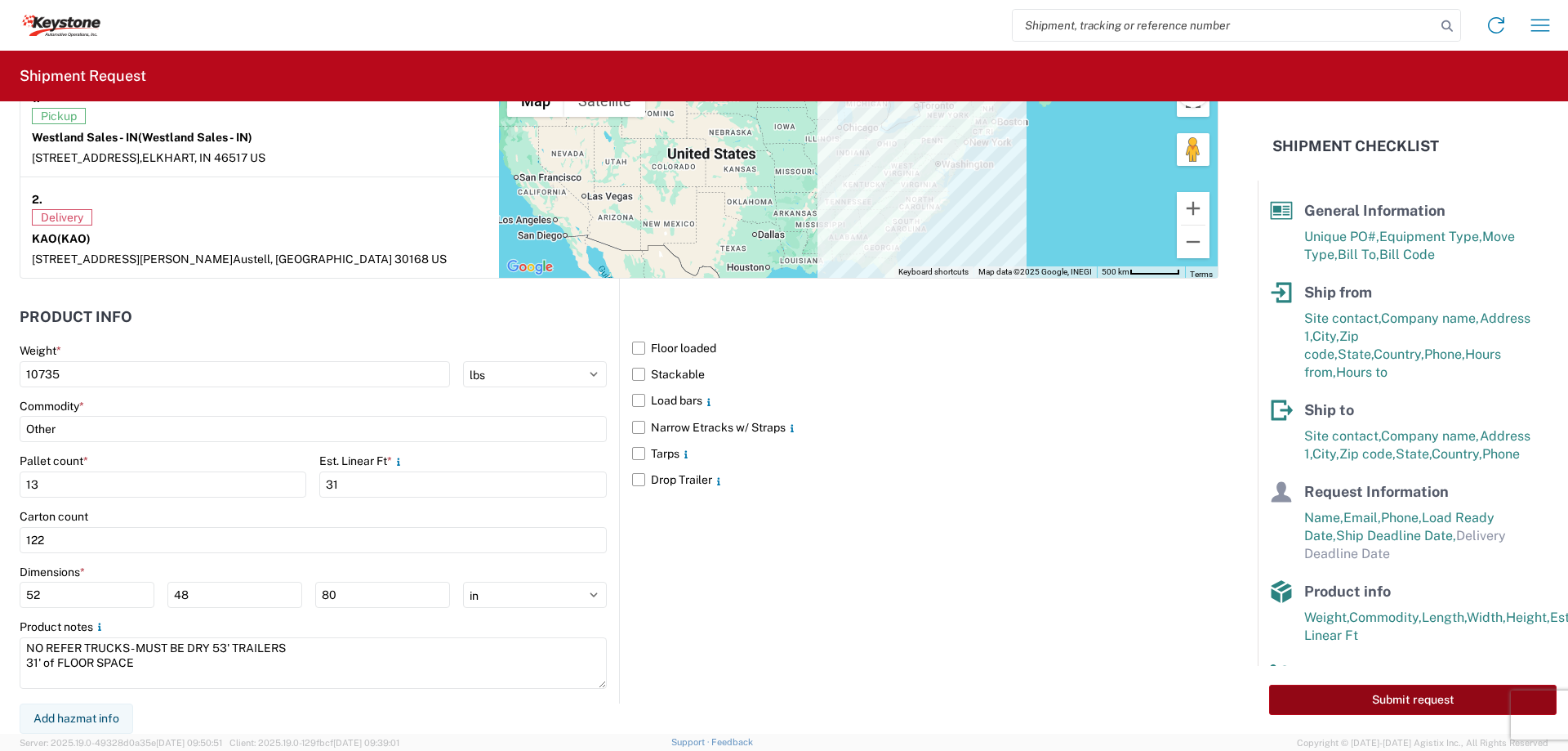
click at [1376, 694] on button "Submit request" at bounding box center [1413, 700] width 288 height 30
select select "US"
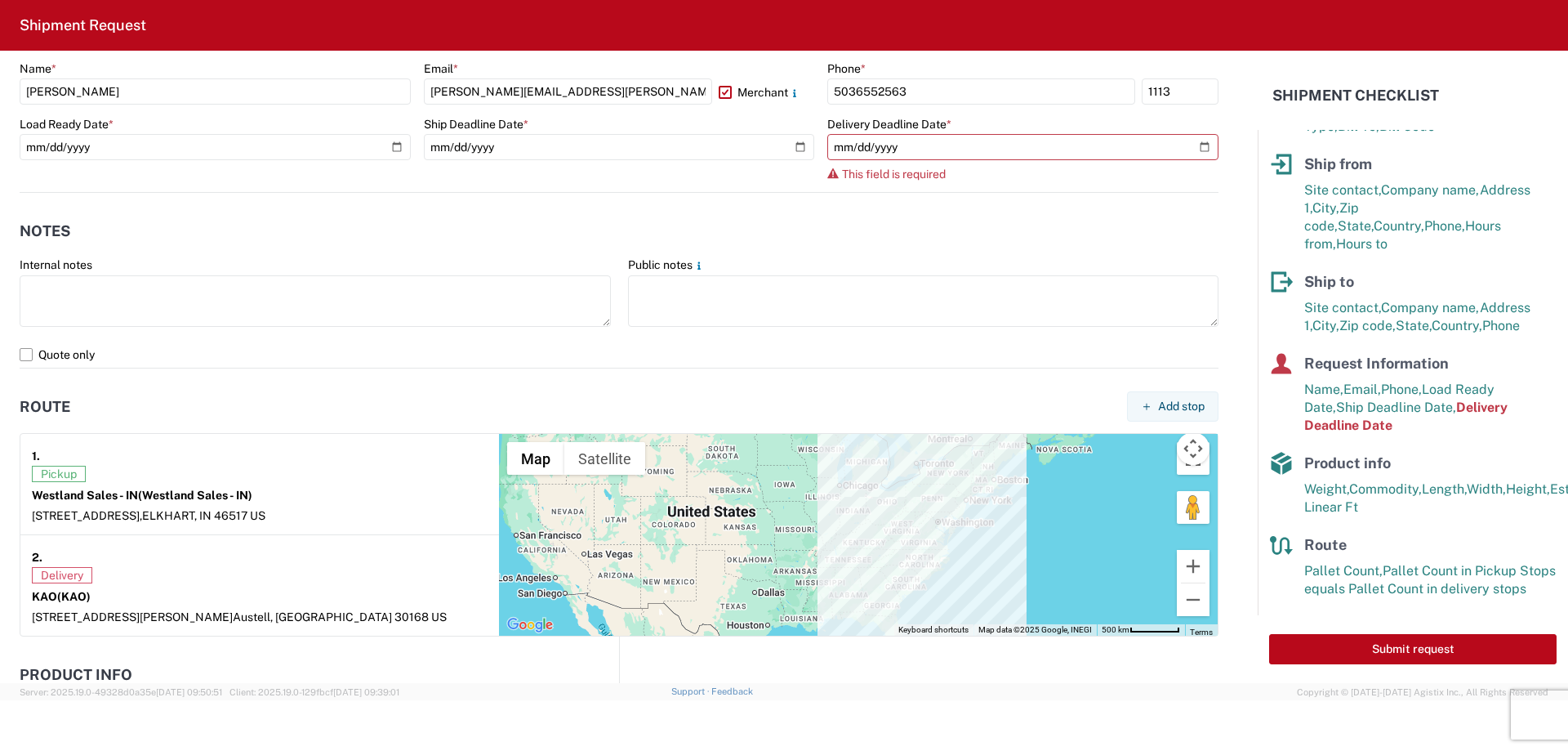
scroll to position [858, 0]
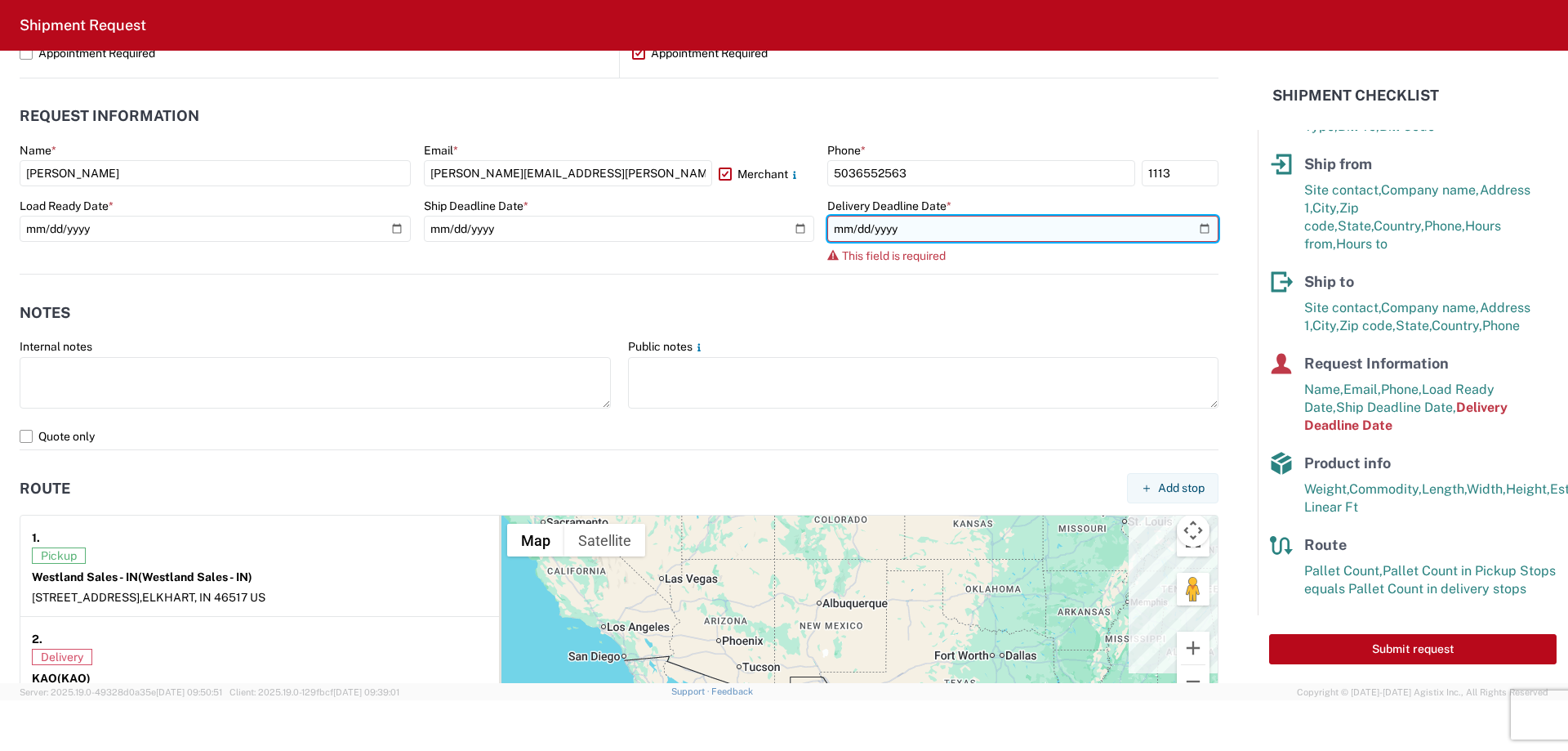
click at [1190, 221] on input "date" at bounding box center [1023, 228] width 391 height 26
click at [1190, 227] on input "date" at bounding box center [1023, 228] width 391 height 26
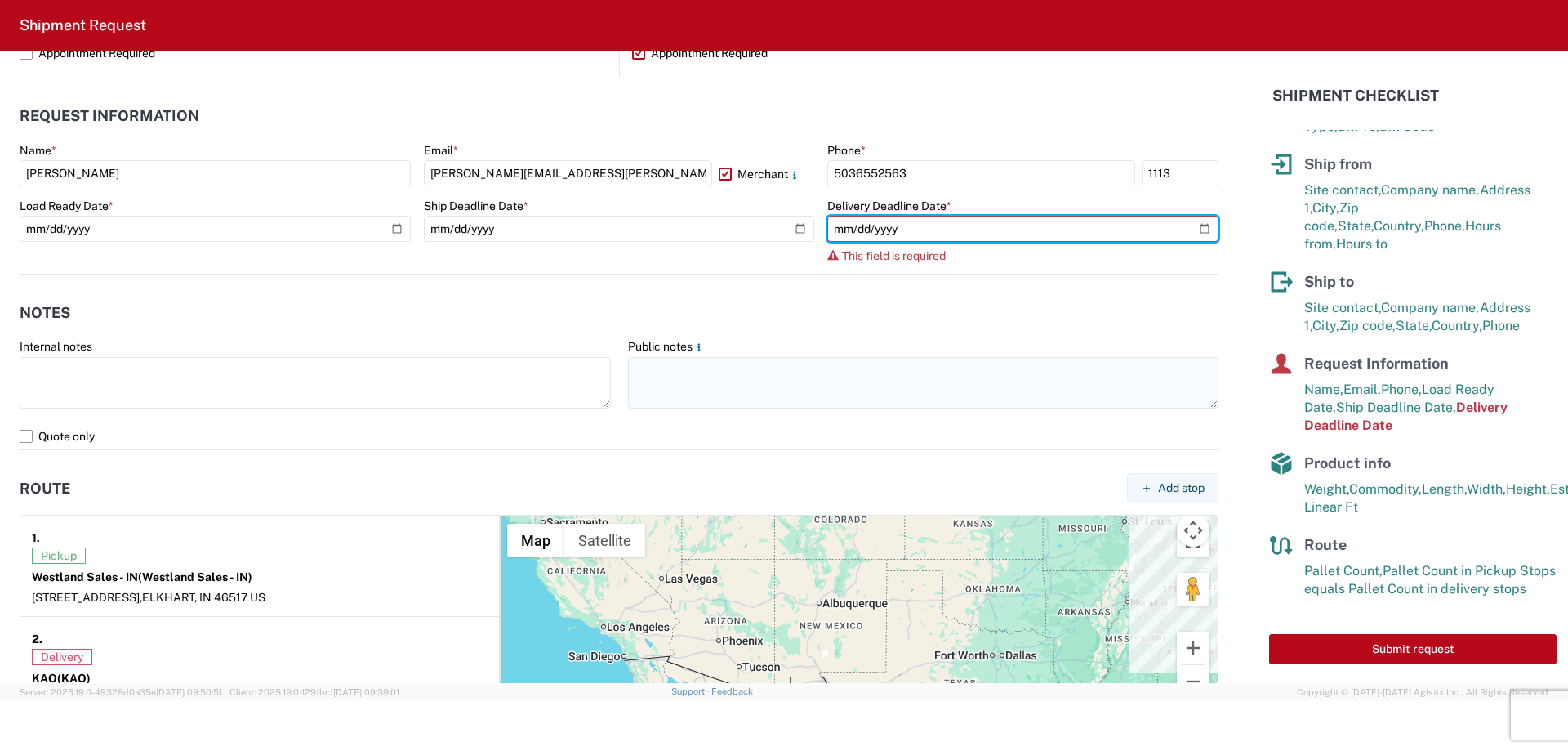
type input "[DATE]"
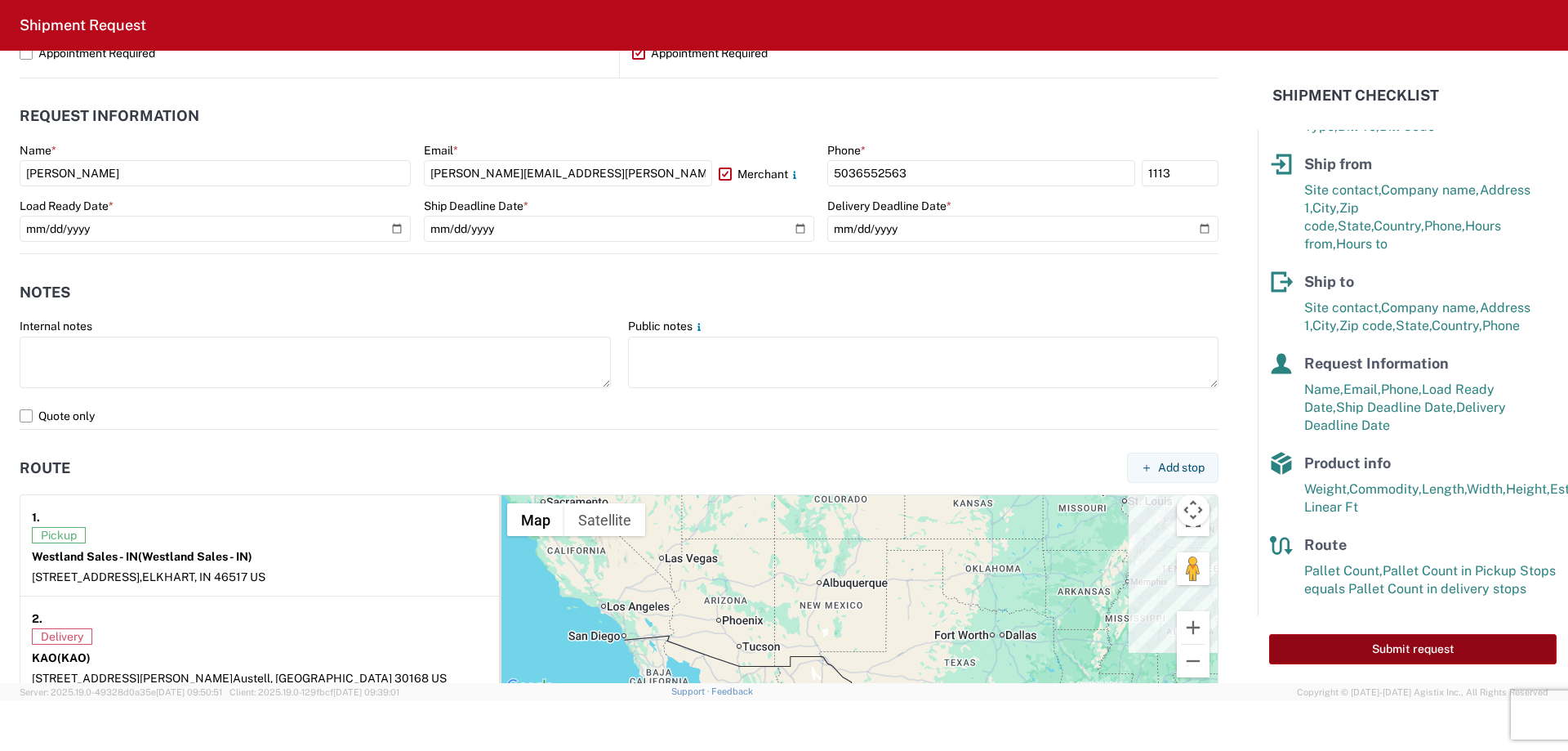
click at [1423, 650] on button "Submit request" at bounding box center [1413, 649] width 288 height 30
